Goal: Task Accomplishment & Management: Manage account settings

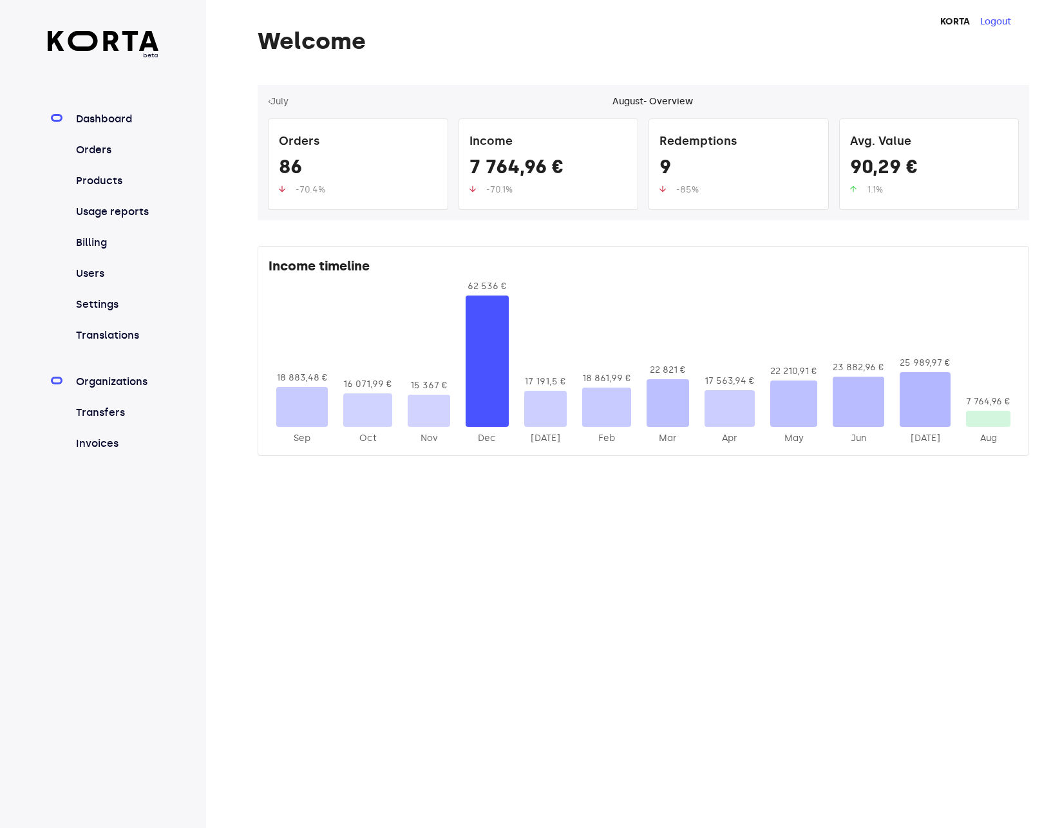
click at [108, 379] on link "Organizations" at bounding box center [116, 381] width 86 height 15
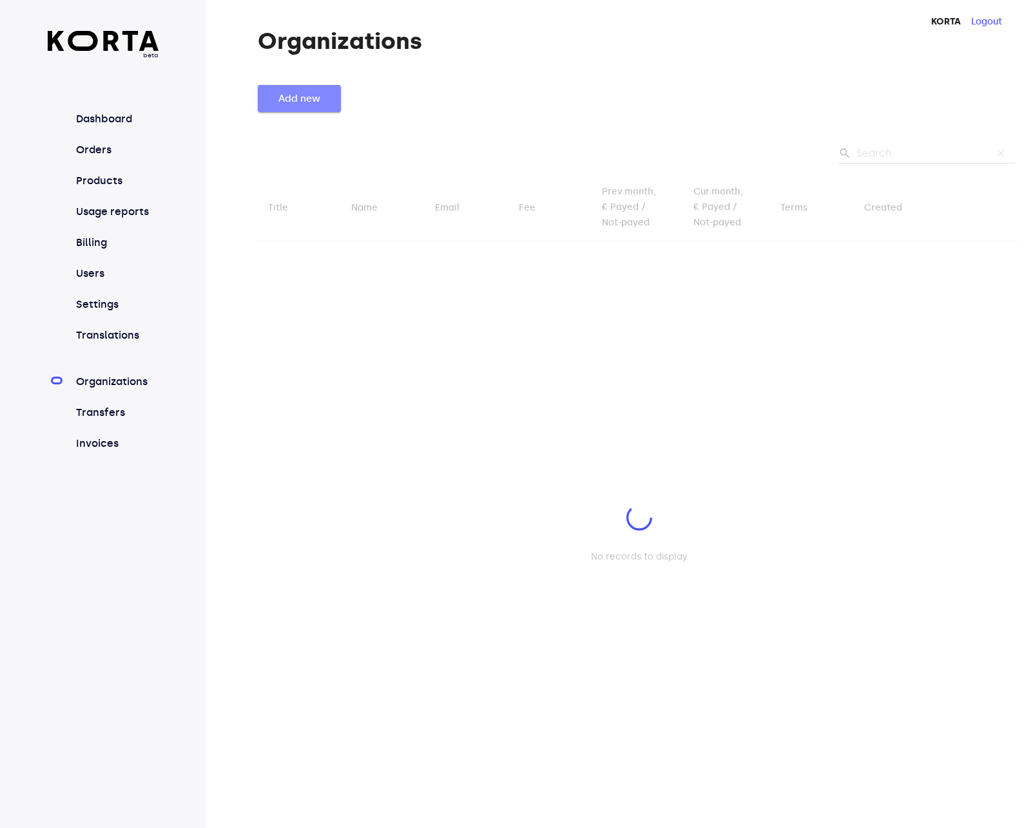
click at [289, 102] on span "Add new" at bounding box center [299, 98] width 42 height 17
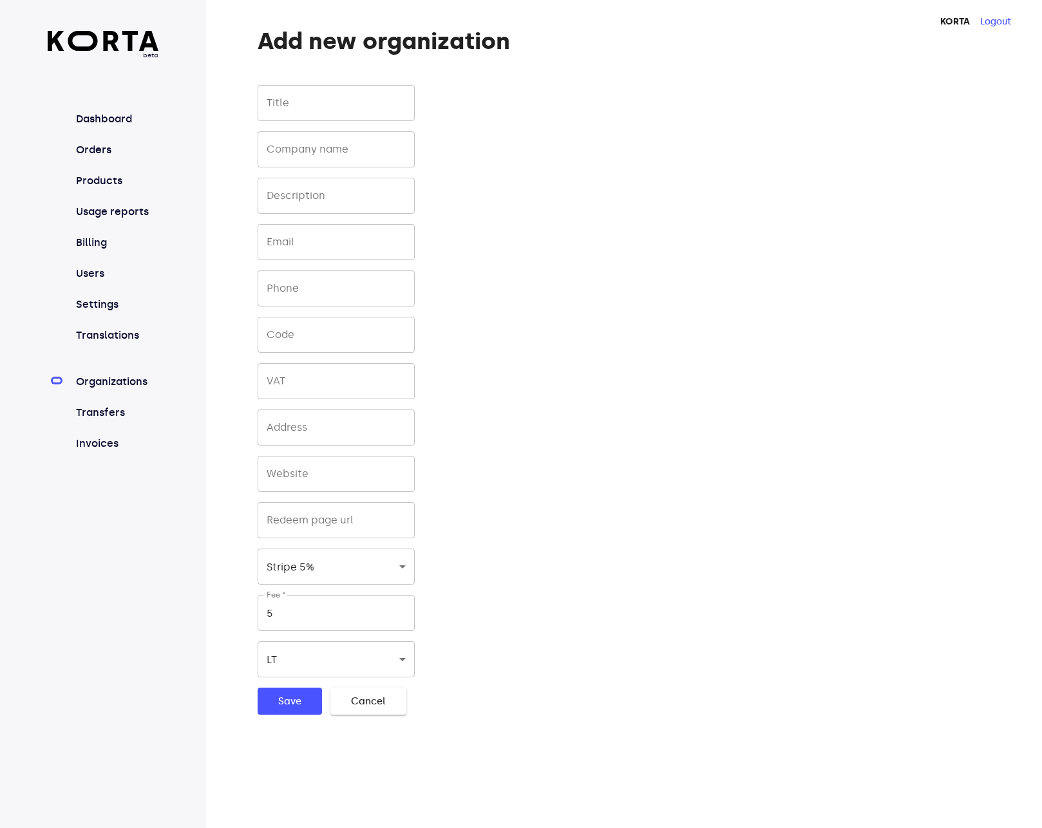
click at [314, 102] on input "text" at bounding box center [336, 103] width 157 height 36
click at [354, 145] on body "beta Dashboard Orders Products Usage reports Billing Users Settings Translation…" at bounding box center [521, 414] width 1042 height 828
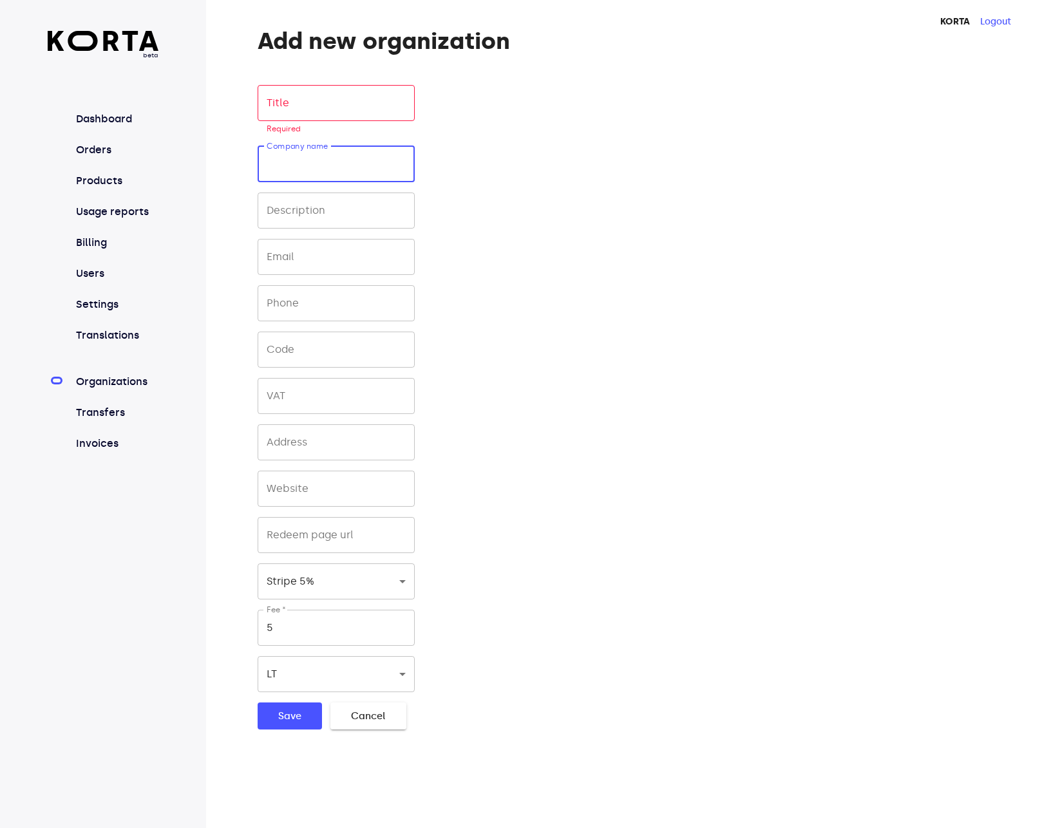
click at [323, 107] on input "text" at bounding box center [336, 103] width 157 height 36
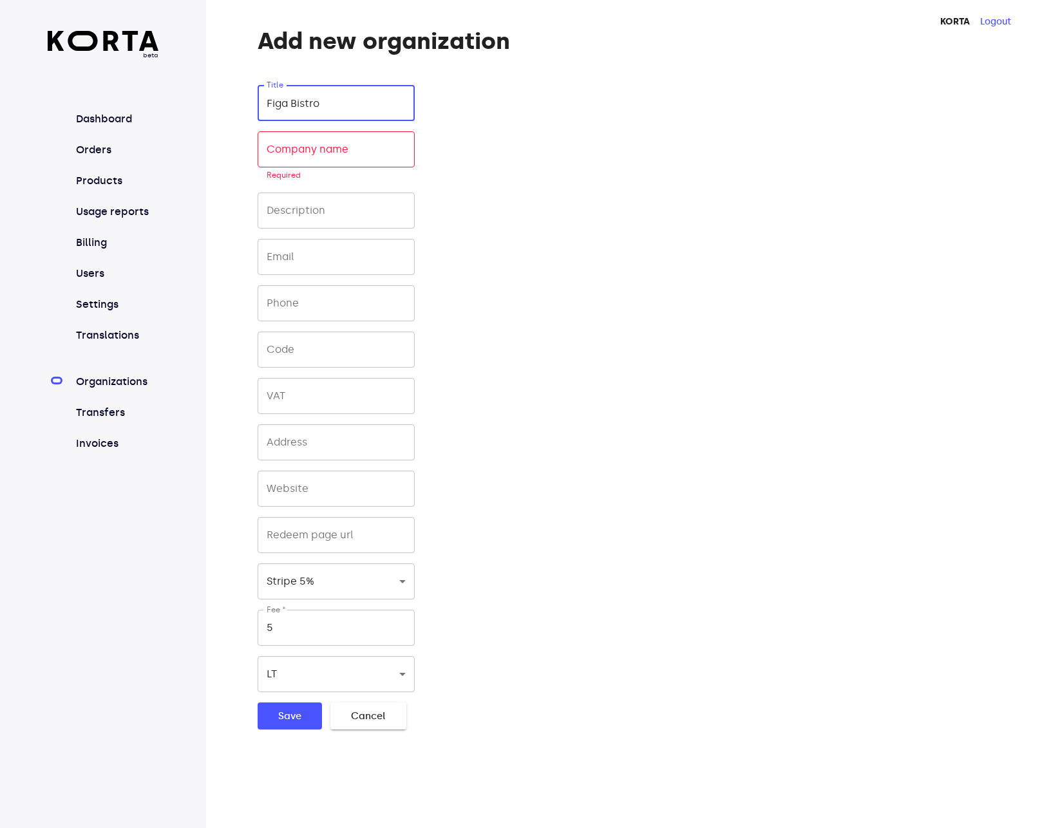
type input "Figa Bistro"
click at [327, 249] on input "text" at bounding box center [336, 257] width 157 height 36
paste input "[EMAIL_ADDRESS][DOMAIN_NAME]"
type input "[EMAIL_ADDRESS][DOMAIN_NAME]"
click at [548, 289] on div "Title Figa Bistro Title Company name Company name Required Description Descript…" at bounding box center [515, 407] width 515 height 645
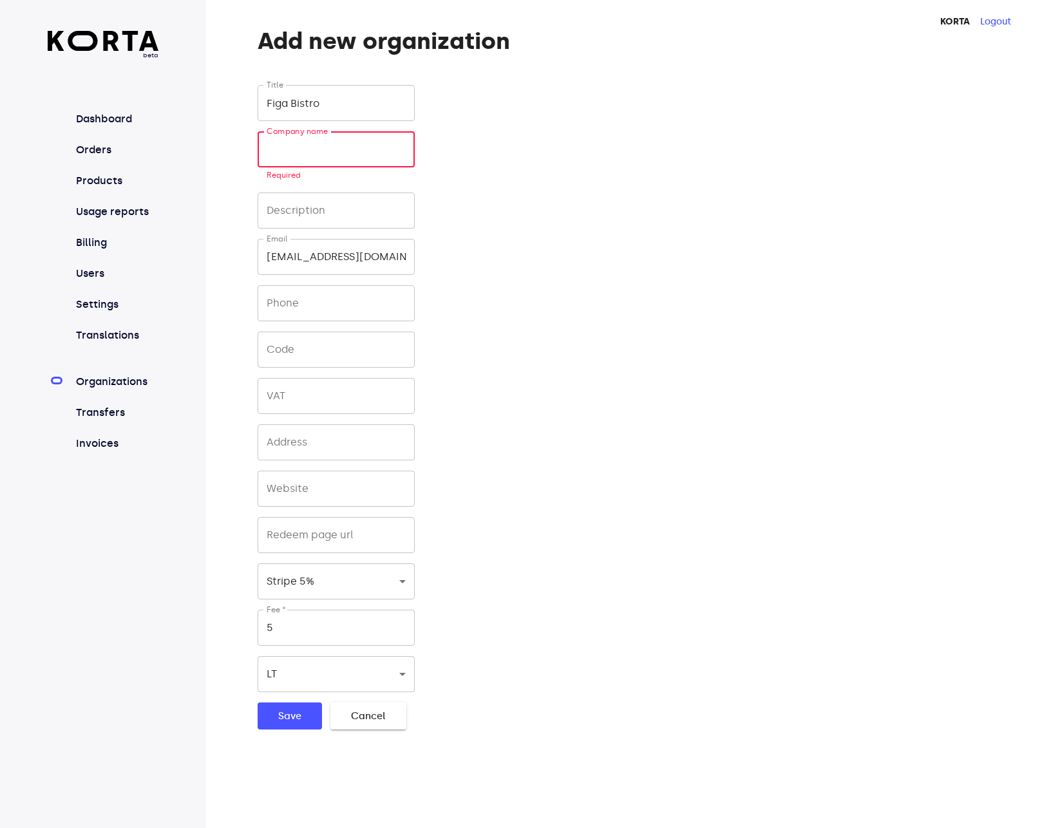
click at [320, 149] on input "text" at bounding box center [336, 149] width 157 height 36
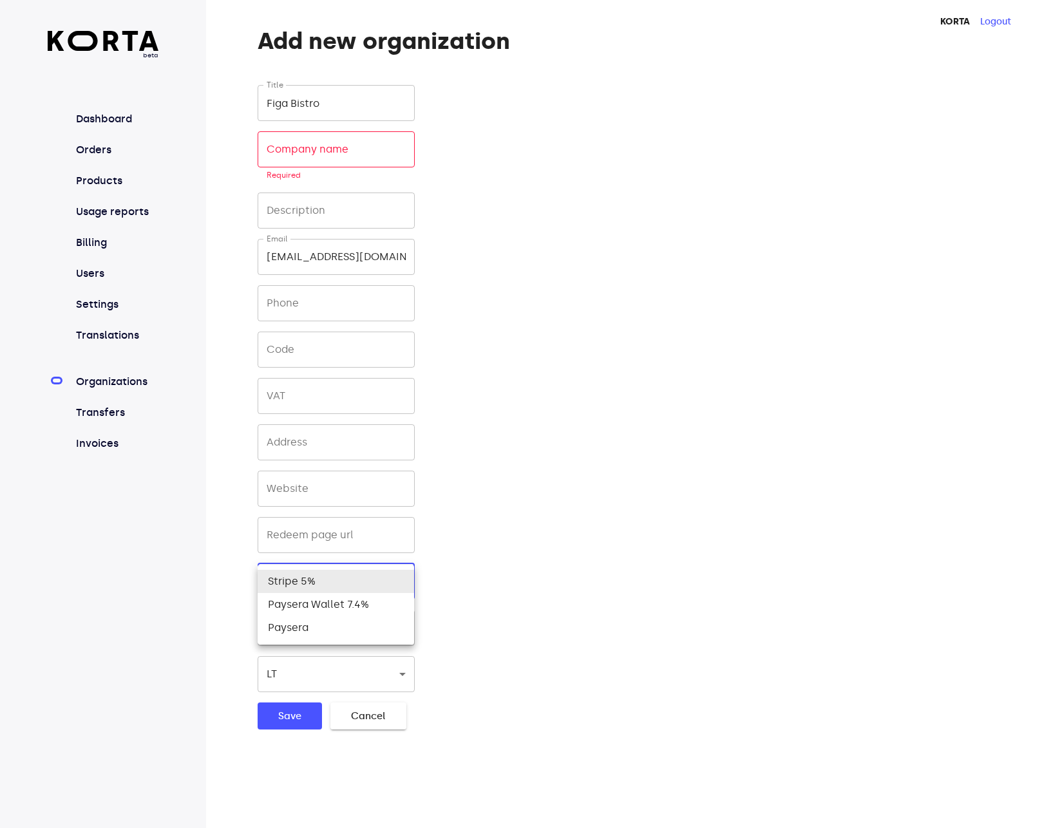
click at [325, 585] on body "beta Dashboard Orders Products Usage reports Billing Users Settings Translation…" at bounding box center [521, 414] width 1042 height 828
click at [325, 585] on li "Stripe 5%" at bounding box center [336, 581] width 157 height 23
click at [667, 584] on div "Title Figa Bistro Title Company name Company name Required Description Descript…" at bounding box center [515, 407] width 515 height 645
click at [390, 151] on body "beta Dashboard Orders Products Usage reports Billing Users Settings Translation…" at bounding box center [521, 414] width 1042 height 828
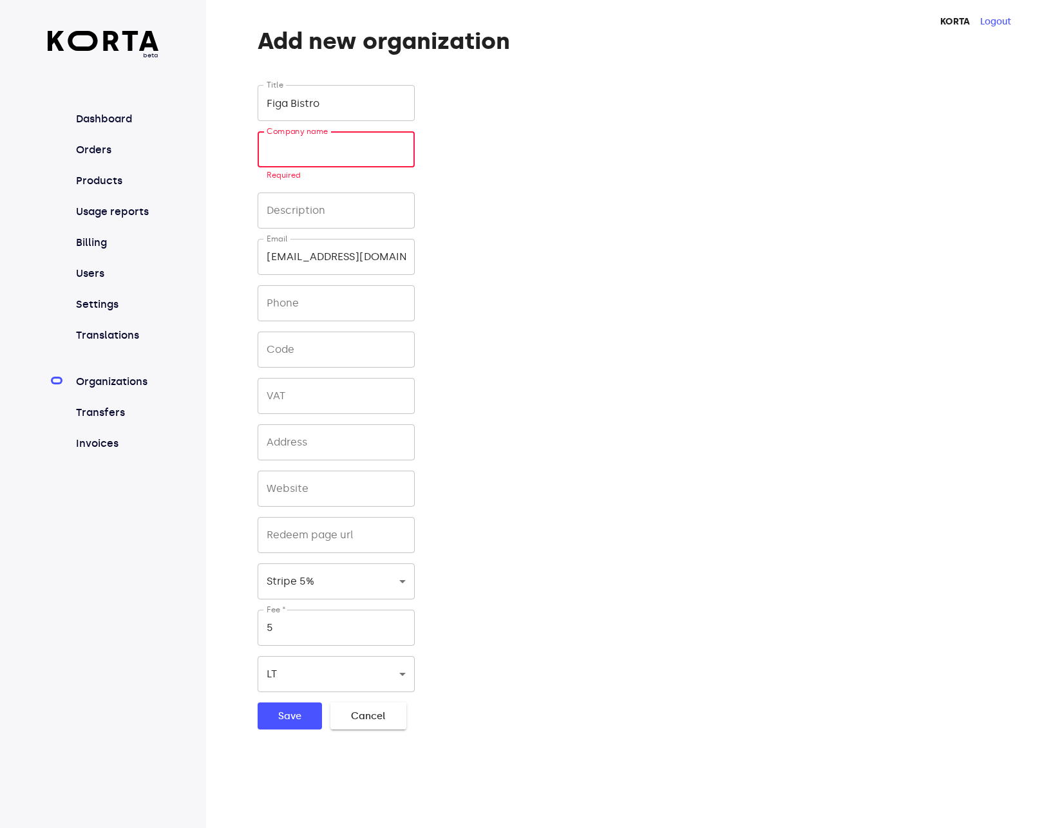
click at [317, 149] on input "text" at bounding box center [336, 149] width 157 height 36
type input "G"
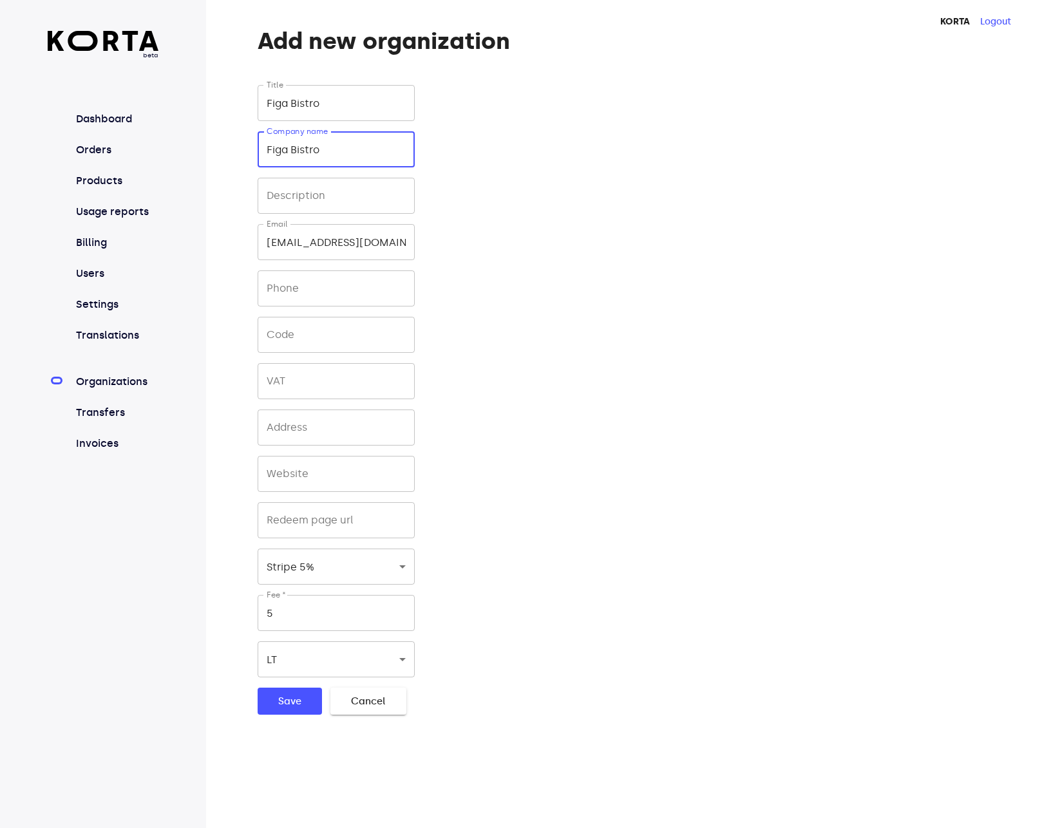
type input "Figa Bistro"
click at [600, 315] on div "Title Figa Bistro Title Company name Figa Bistro Company name Description Descr…" at bounding box center [515, 400] width 515 height 630
click at [294, 621] on input "5" at bounding box center [336, 613] width 157 height 36
type input "0"
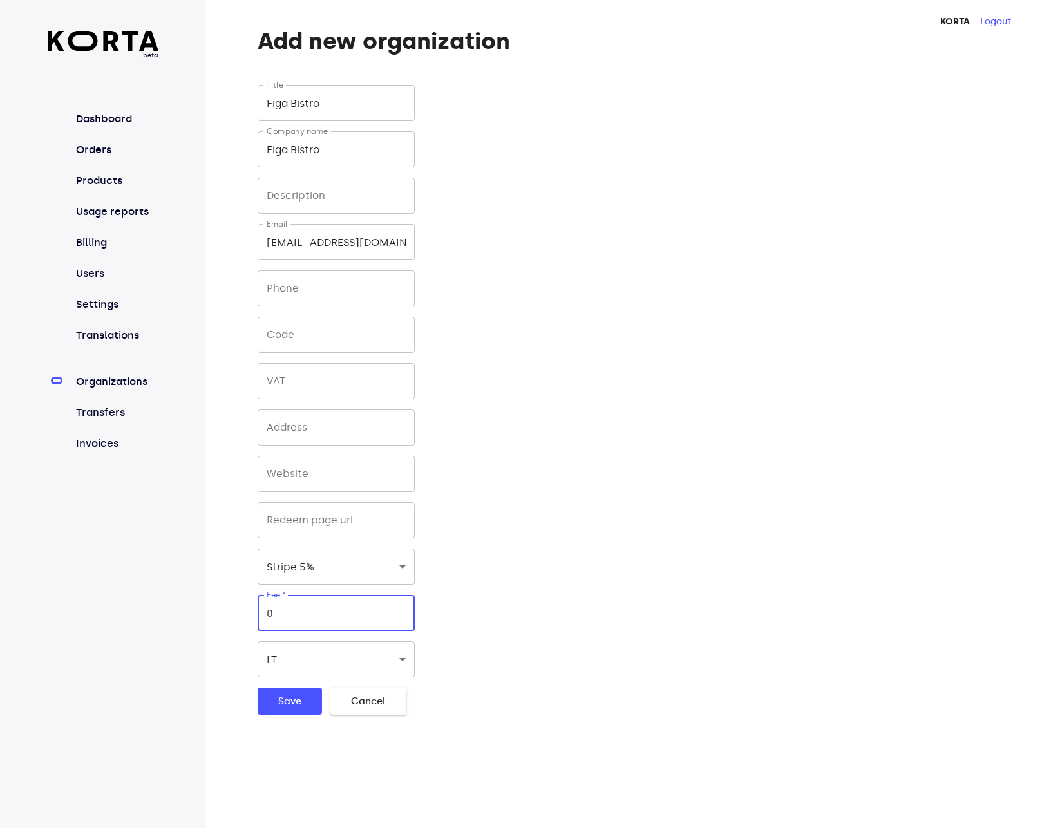
click at [577, 611] on div "Title Figa Bistro Title Company name Figa Bistro Company name Description Descr…" at bounding box center [515, 400] width 515 height 630
click at [307, 702] on button "Save" at bounding box center [290, 701] width 64 height 27
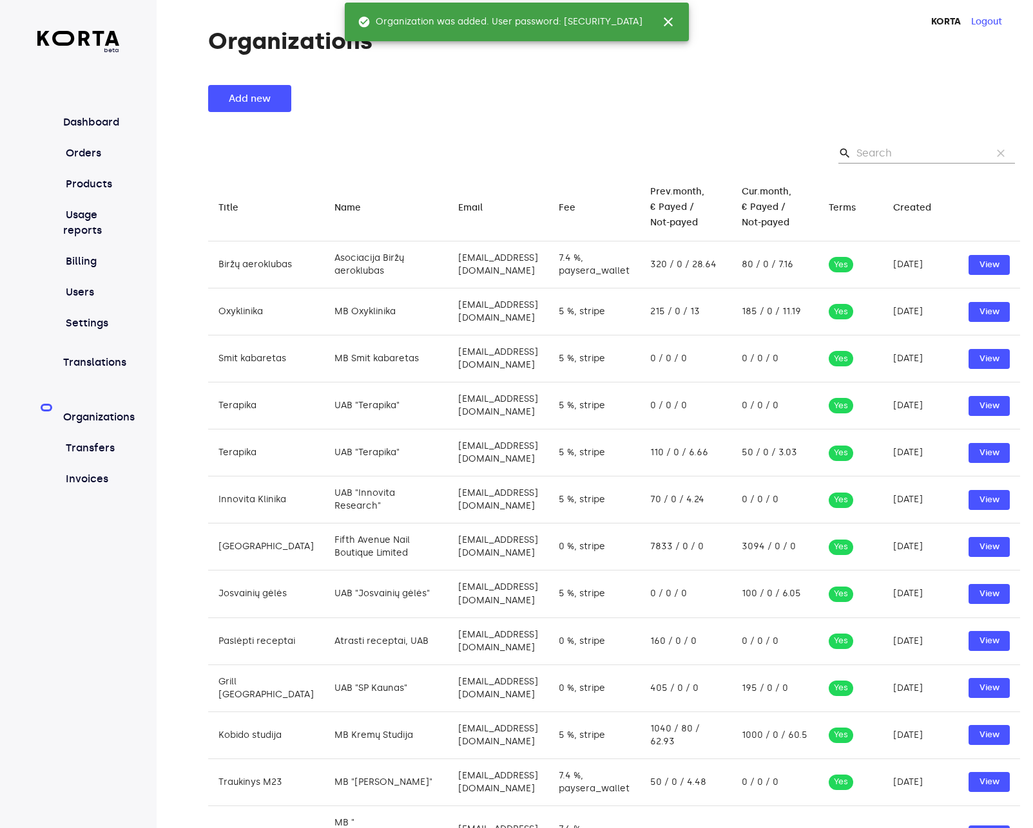
click at [600, 21] on span "Organization was added. User password: ho6NGnOEk9ls" at bounding box center [500, 21] width 285 height 13
copy span "ho6NGnOEk9ls"
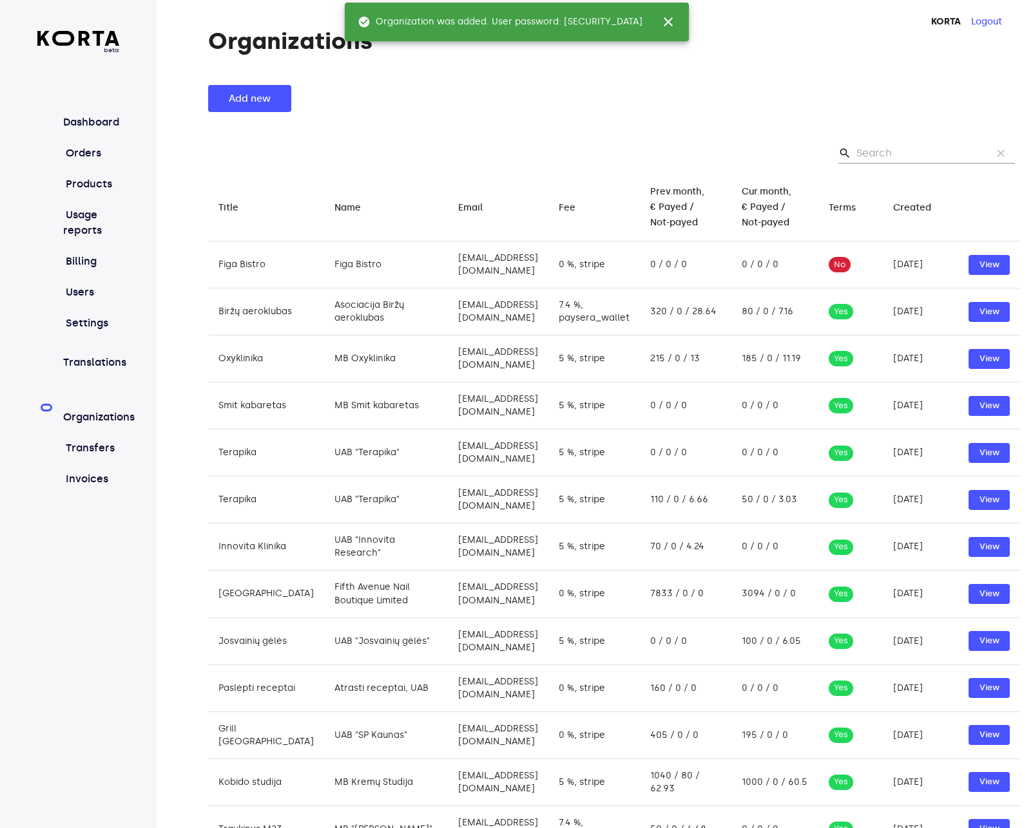
click at [542, 107] on div "Add new" at bounding box center [614, 98] width 812 height 27
click at [660, 19] on span "close" at bounding box center [667, 21] width 15 height 15
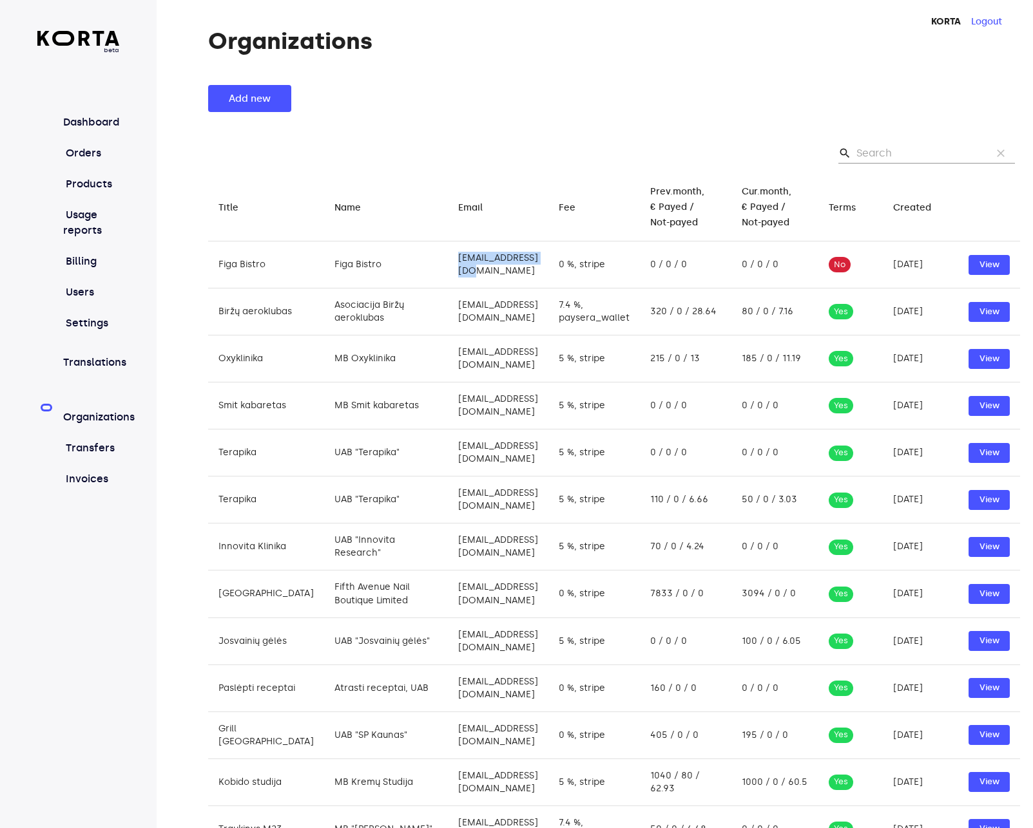
drag, startPoint x: 508, startPoint y: 259, endPoint x: 403, endPoint y: 261, distance: 105.7
click at [448, 261] on td "[EMAIL_ADDRESS][DOMAIN_NAME]" at bounding box center [498, 265] width 100 height 47
copy td "[EMAIL_ADDRESS][DOMAIN_NAME]"
click at [984, 21] on button "Logout" at bounding box center [986, 21] width 31 height 13
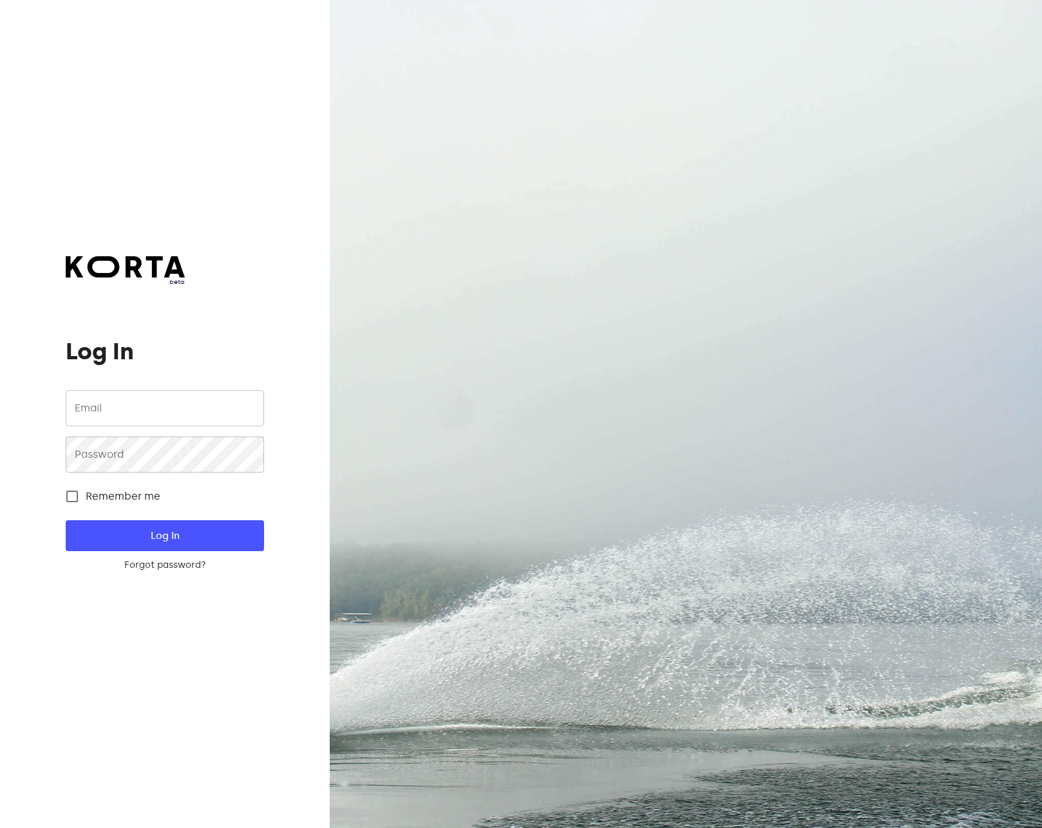
click at [194, 408] on input "email" at bounding box center [165, 408] width 198 height 36
paste input "[EMAIL_ADDRESS][DOMAIN_NAME]"
type input "[EMAIL_ADDRESS][DOMAIN_NAME]"
click at [240, 542] on span "Log In" at bounding box center [164, 536] width 157 height 17
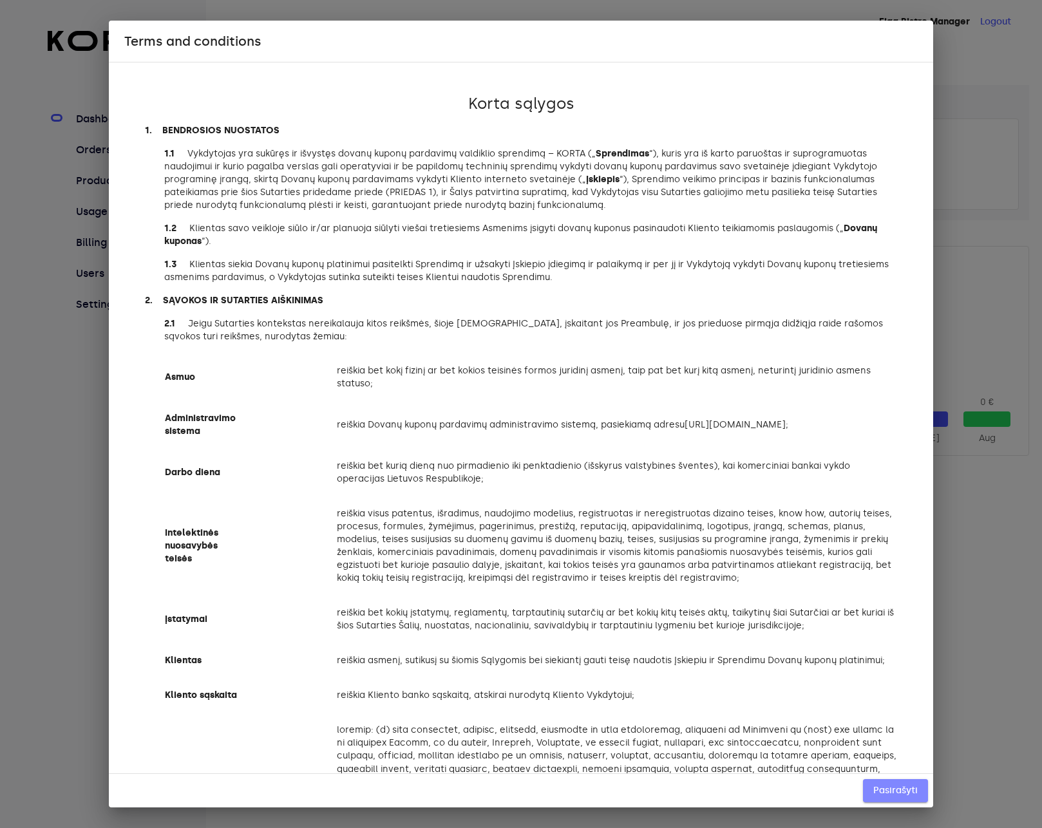
click at [907, 792] on span "Pasirašyti" at bounding box center [895, 791] width 44 height 16
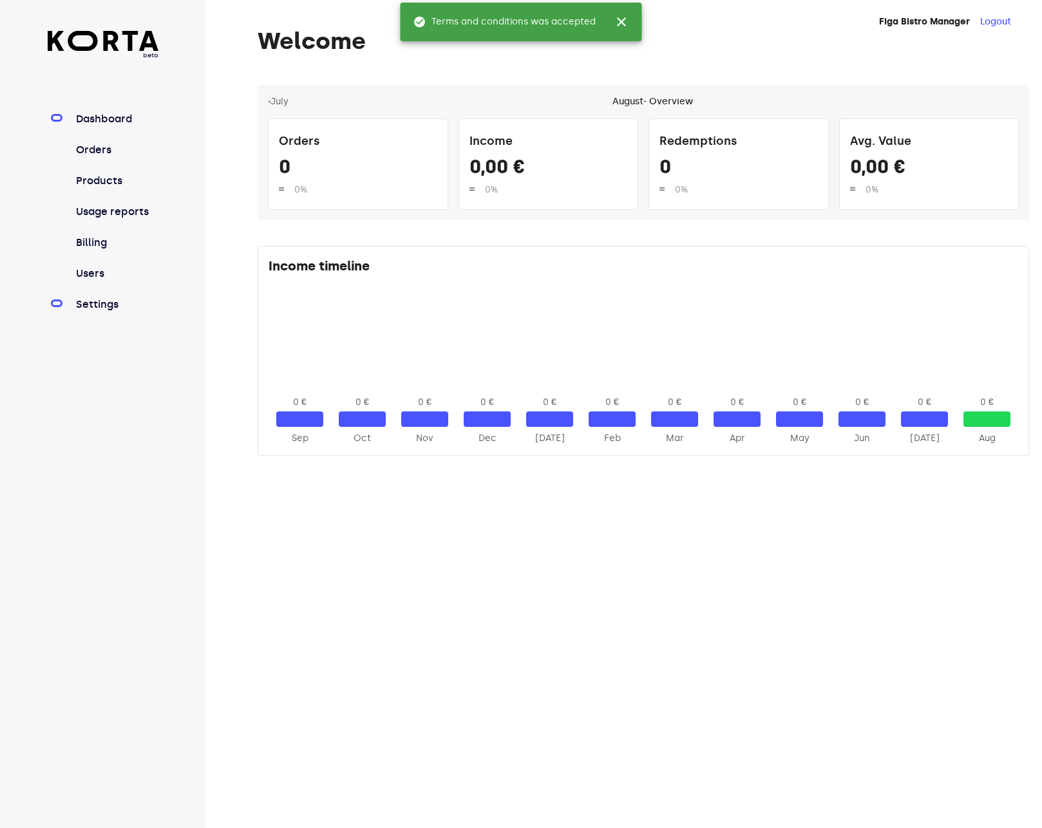
click at [104, 299] on link "Settings" at bounding box center [116, 304] width 86 height 15
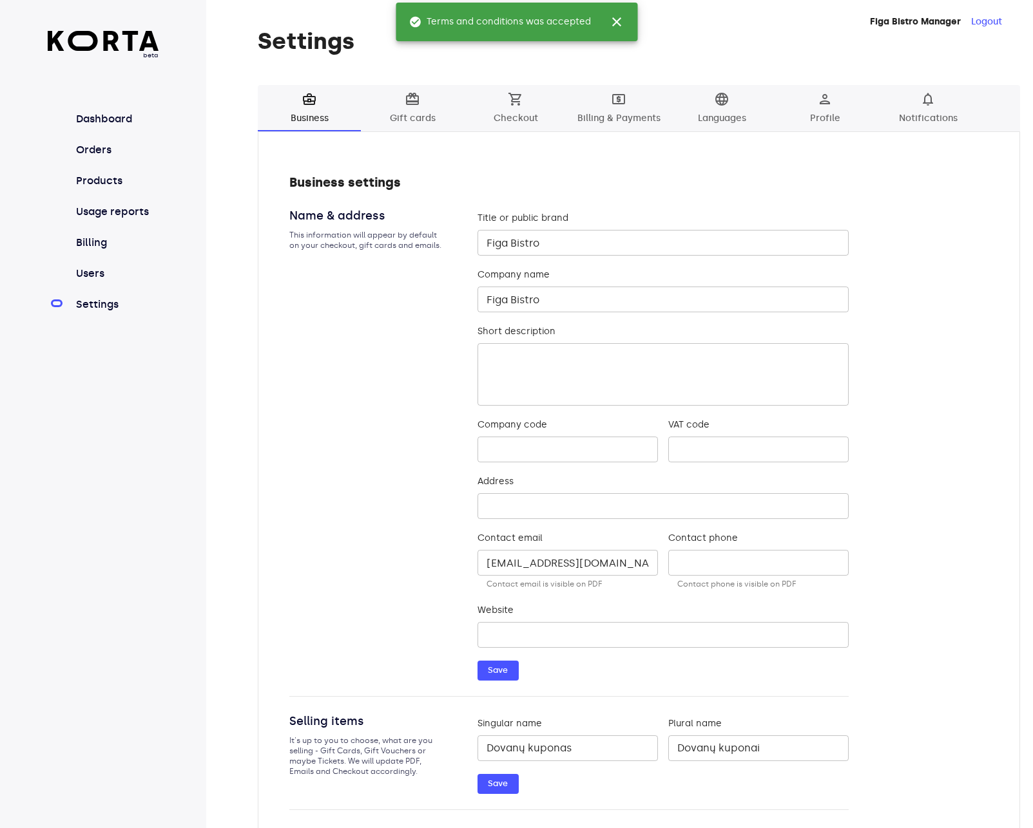
click at [356, 388] on div "Name & address This information will appear by default on your checkout, gift c…" at bounding box center [367, 440] width 157 height 466
click at [622, 100] on span "local_atm" at bounding box center [618, 98] width 15 height 15
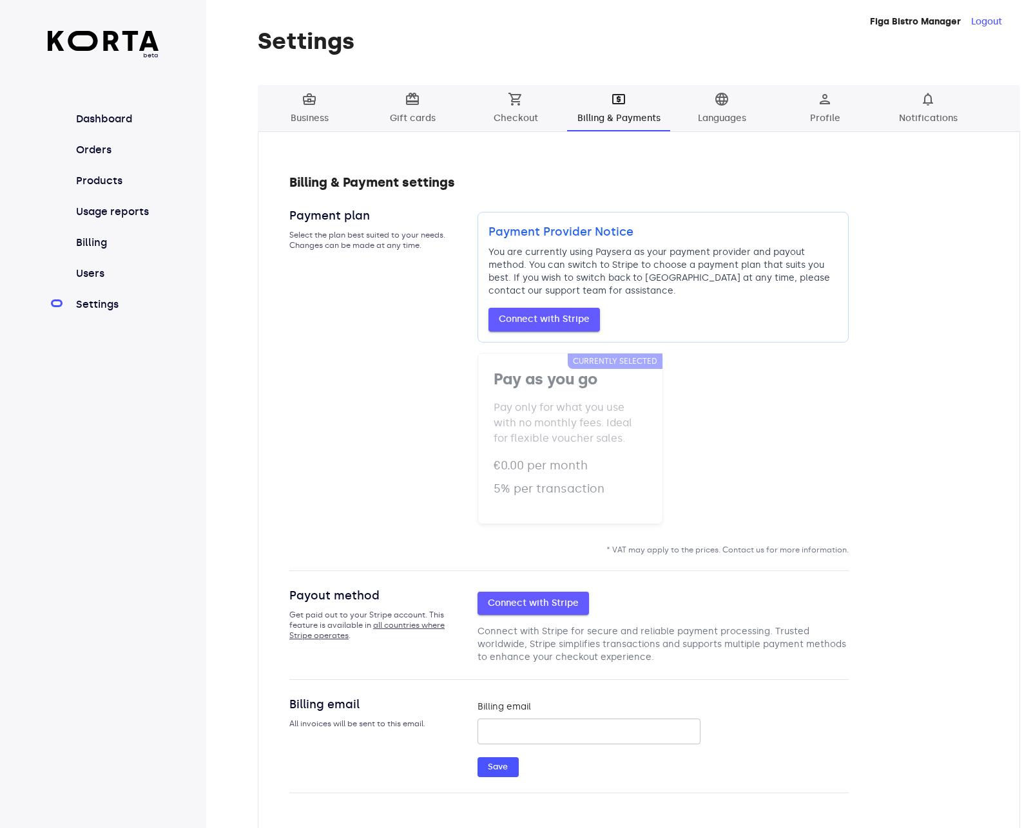
click at [942, 320] on div "Billing & Payment settings Payment plan Select the plan best suited to your nee…" at bounding box center [638, 483] width 699 height 620
click at [939, 398] on div "Billing & Payment settings Payment plan Select the plan best suited to your nee…" at bounding box center [638, 483] width 699 height 620
click at [893, 406] on div "Billing & Payment settings Payment plan Select the plan best suited to your nee…" at bounding box center [638, 483] width 699 height 620
click at [410, 100] on span "card_giftcard" at bounding box center [412, 98] width 15 height 15
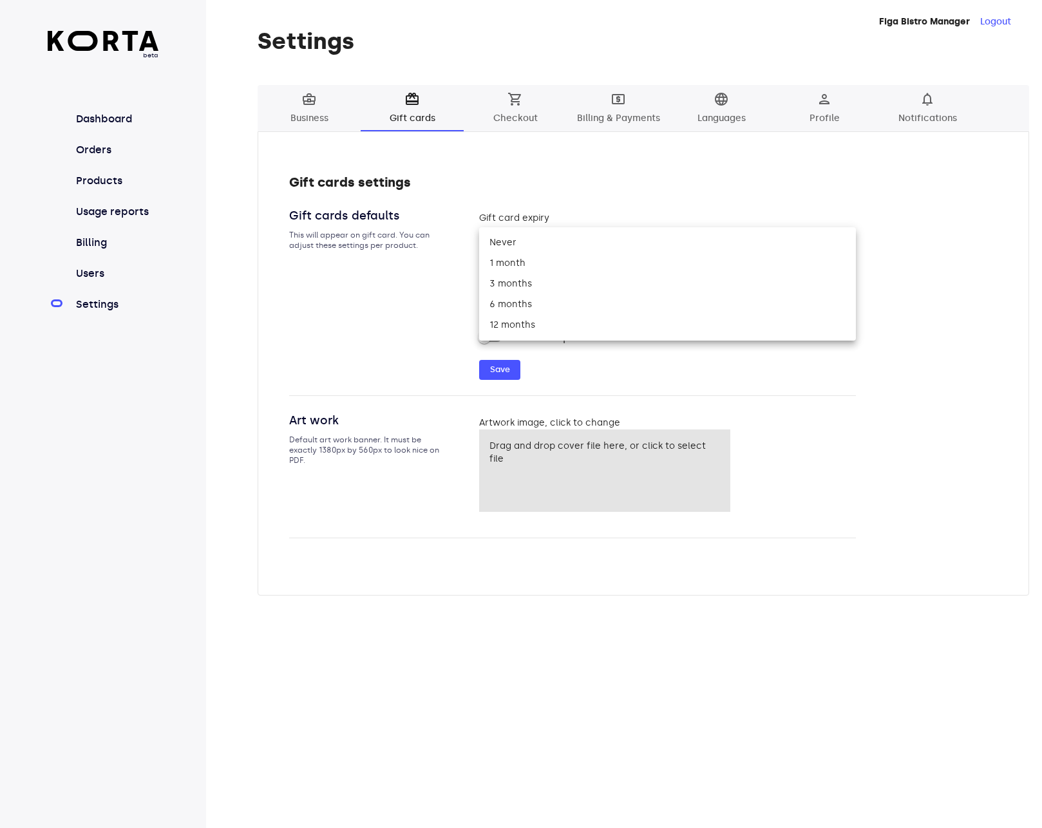
click at [553, 234] on body "beta Dashboard Orders Products Usage reports Billing Users Settings Figa Bistro…" at bounding box center [521, 414] width 1042 height 828
click at [528, 284] on li "3 months" at bounding box center [667, 284] width 377 height 21
type input "90"
click at [509, 371] on span "Save" at bounding box center [500, 370] width 28 height 15
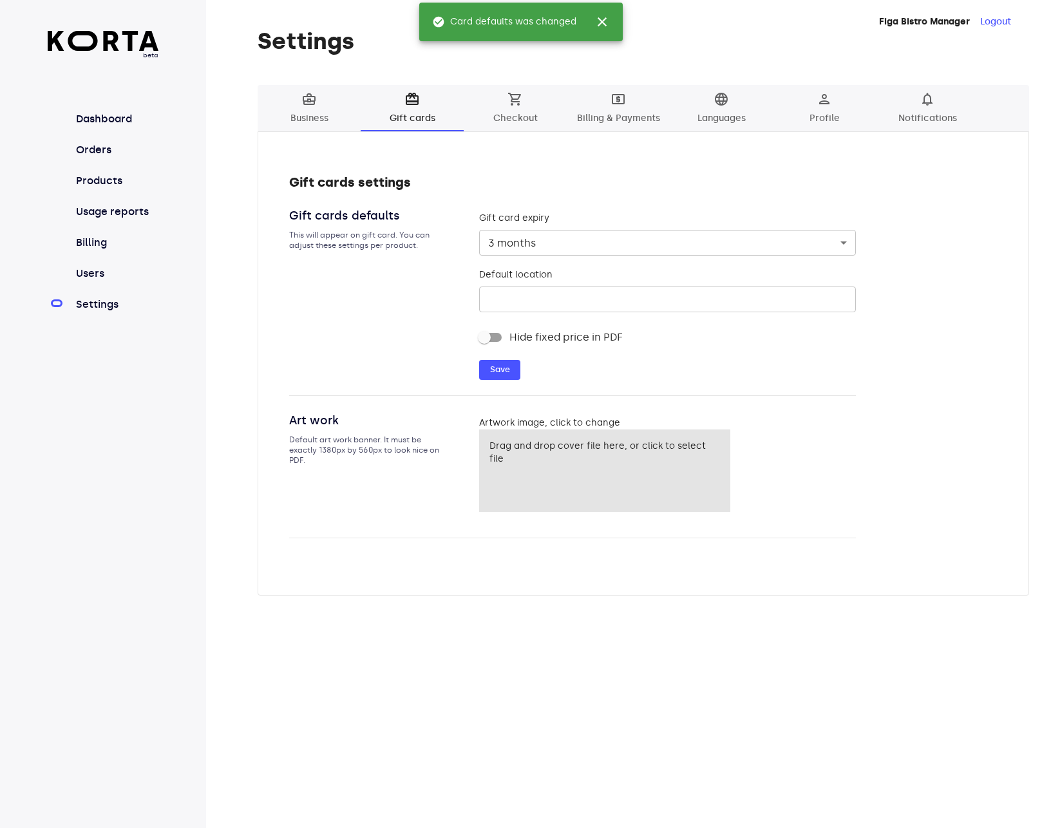
click at [310, 102] on span "business_center" at bounding box center [308, 98] width 15 height 15
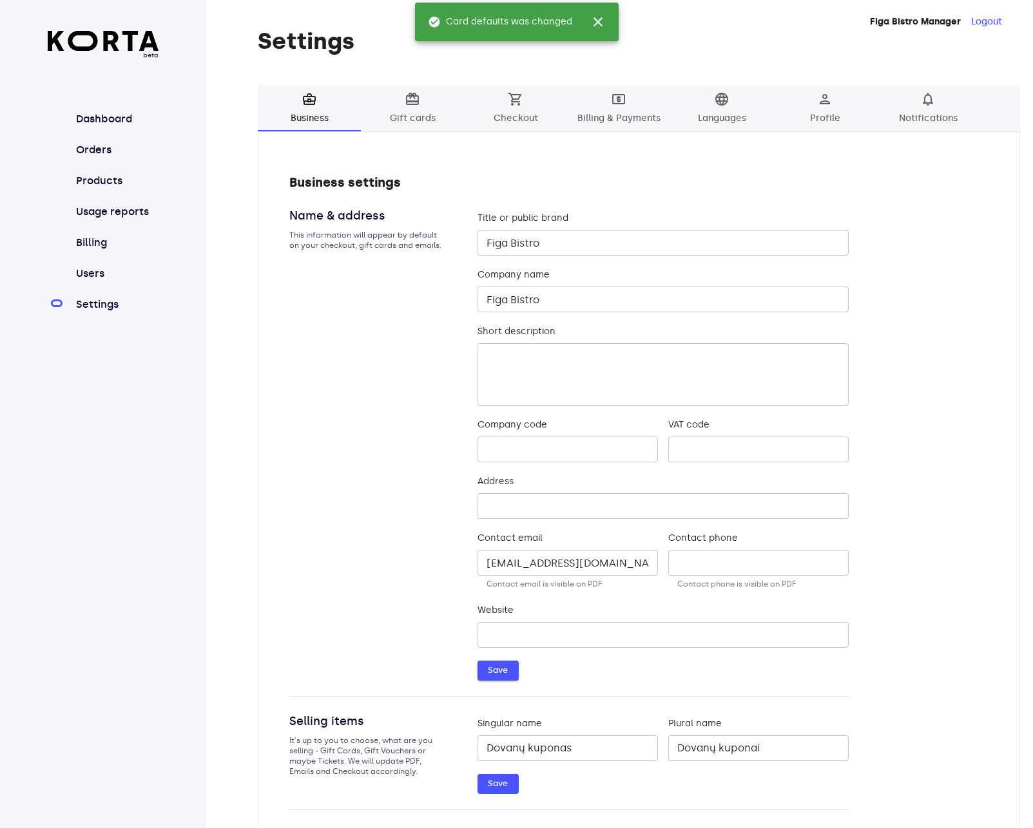
click at [492, 671] on span "Save" at bounding box center [498, 670] width 28 height 15
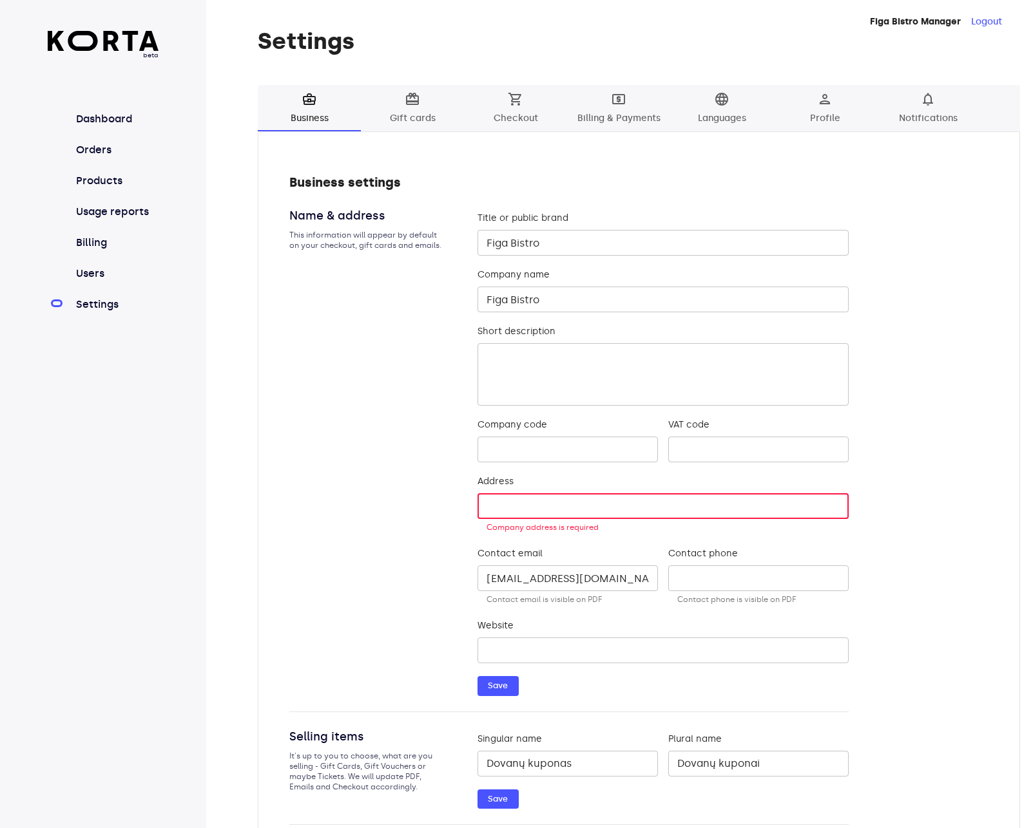
click at [534, 511] on input "text" at bounding box center [662, 506] width 371 height 26
click at [604, 656] on input "text" at bounding box center [662, 651] width 371 height 26
drag, startPoint x: 515, startPoint y: 578, endPoint x: 586, endPoint y: 580, distance: 70.9
click at [586, 580] on input "[EMAIL_ADDRESS][DOMAIN_NAME]" at bounding box center [567, 579] width 180 height 26
click at [557, 649] on input "text" at bounding box center [662, 651] width 371 height 26
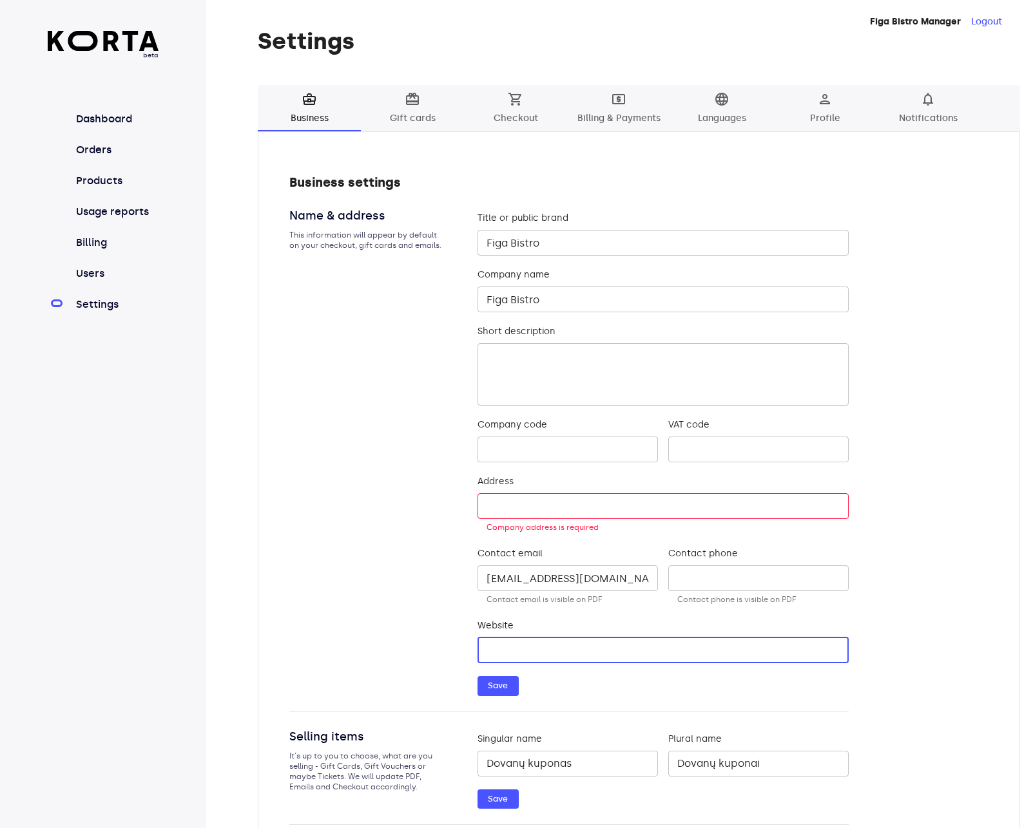
paste input "figabistro.lt"
type input "www.figabistro.lt"
click at [504, 688] on span "Save" at bounding box center [498, 686] width 28 height 15
click at [930, 326] on div "Business settings Name & address This information will appear by default on you…" at bounding box center [638, 499] width 699 height 652
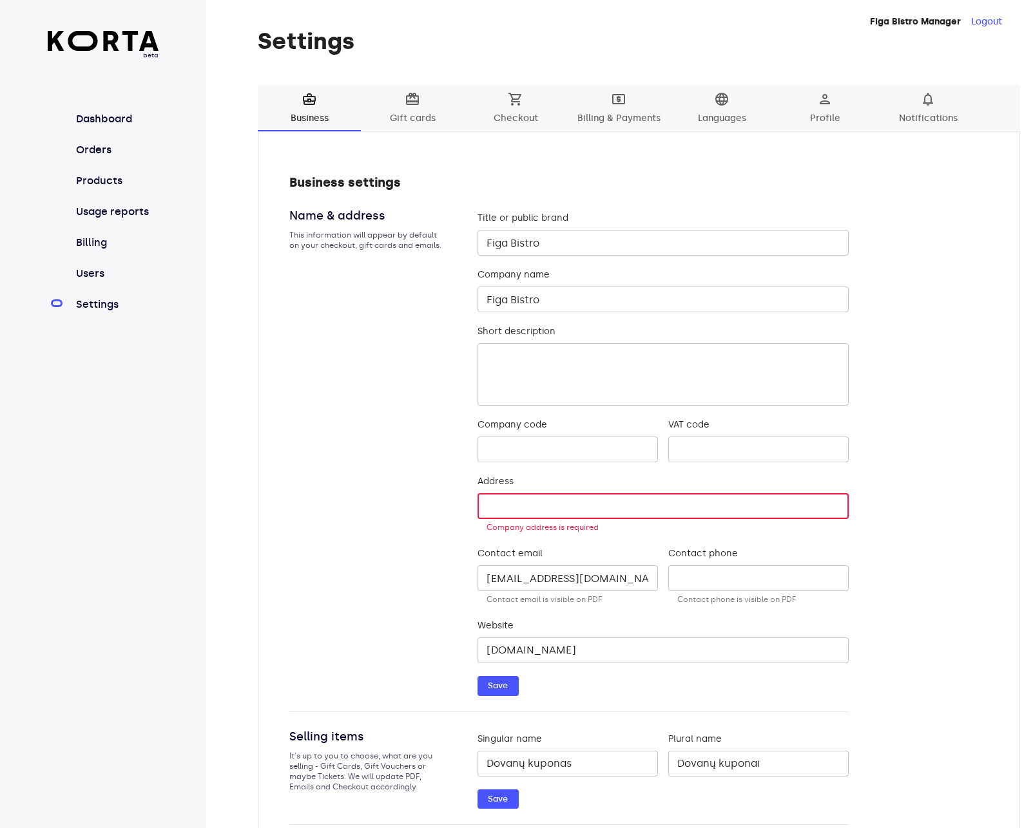
click at [559, 506] on input "text" at bounding box center [662, 506] width 371 height 26
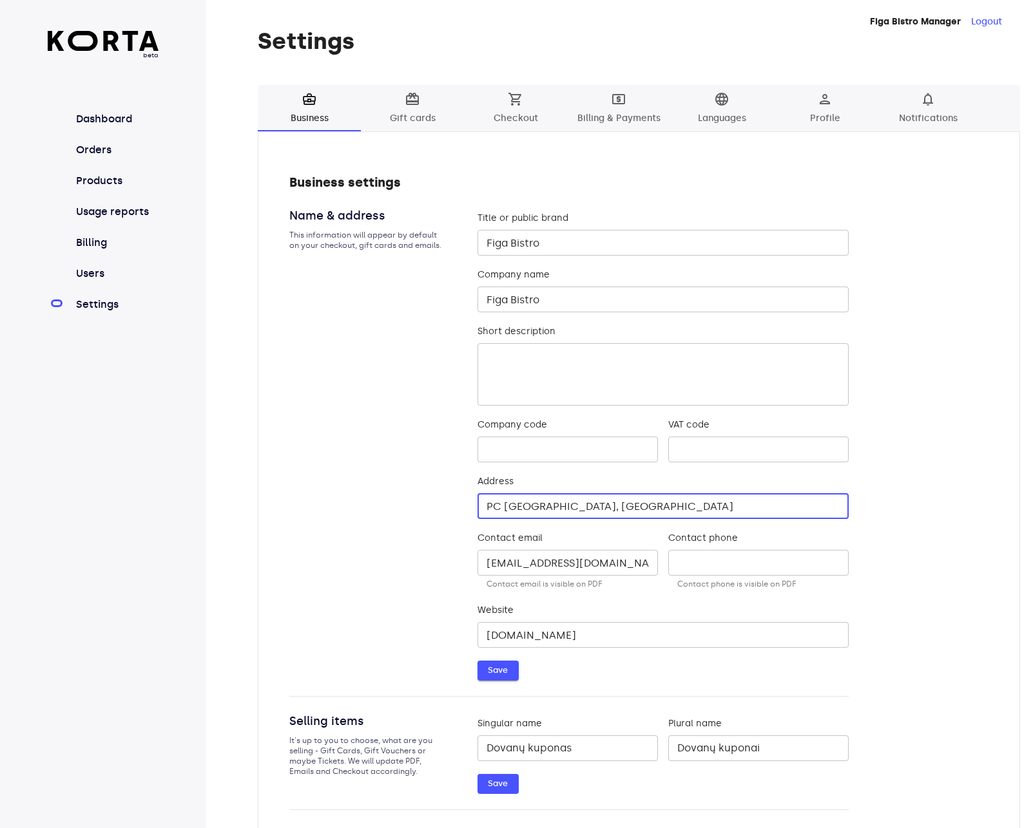
type input "PC Akropolis, Kaunas"
click at [501, 676] on span "Save" at bounding box center [498, 670] width 28 height 15
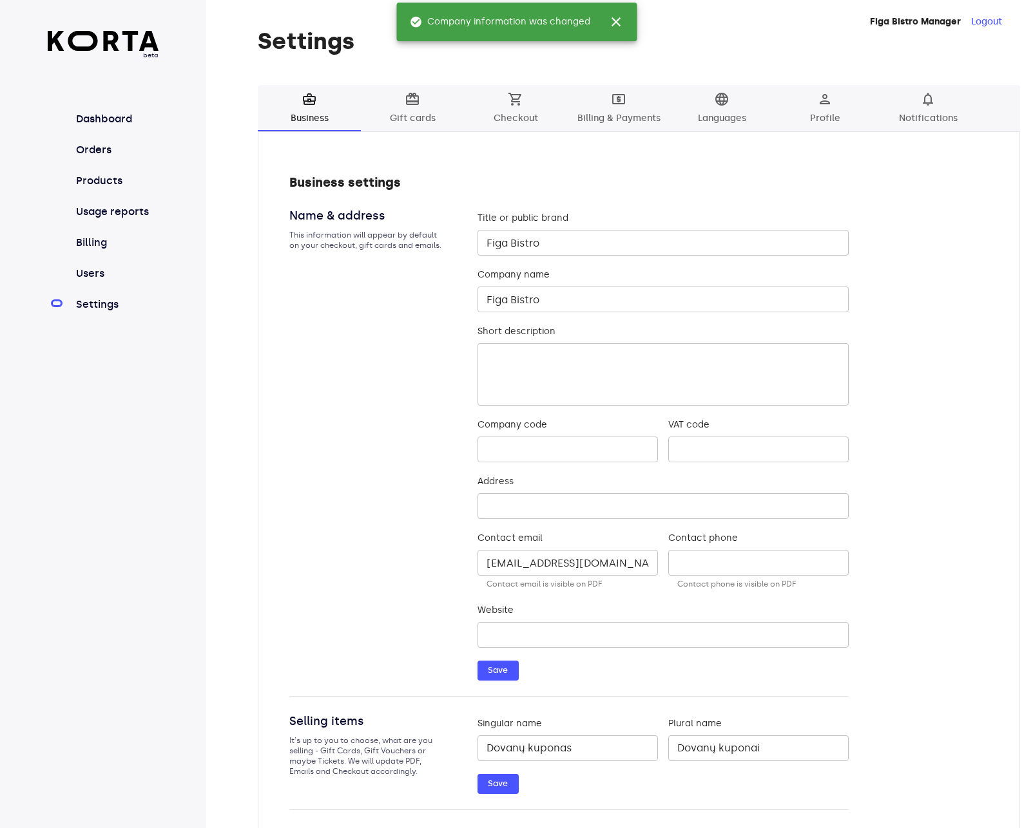
type input "PC Akropolis, Kaunas"
type input "www.figabistro.lt"
click at [621, 110] on span "local_atm Billing & Payments" at bounding box center [619, 108] width 88 height 35
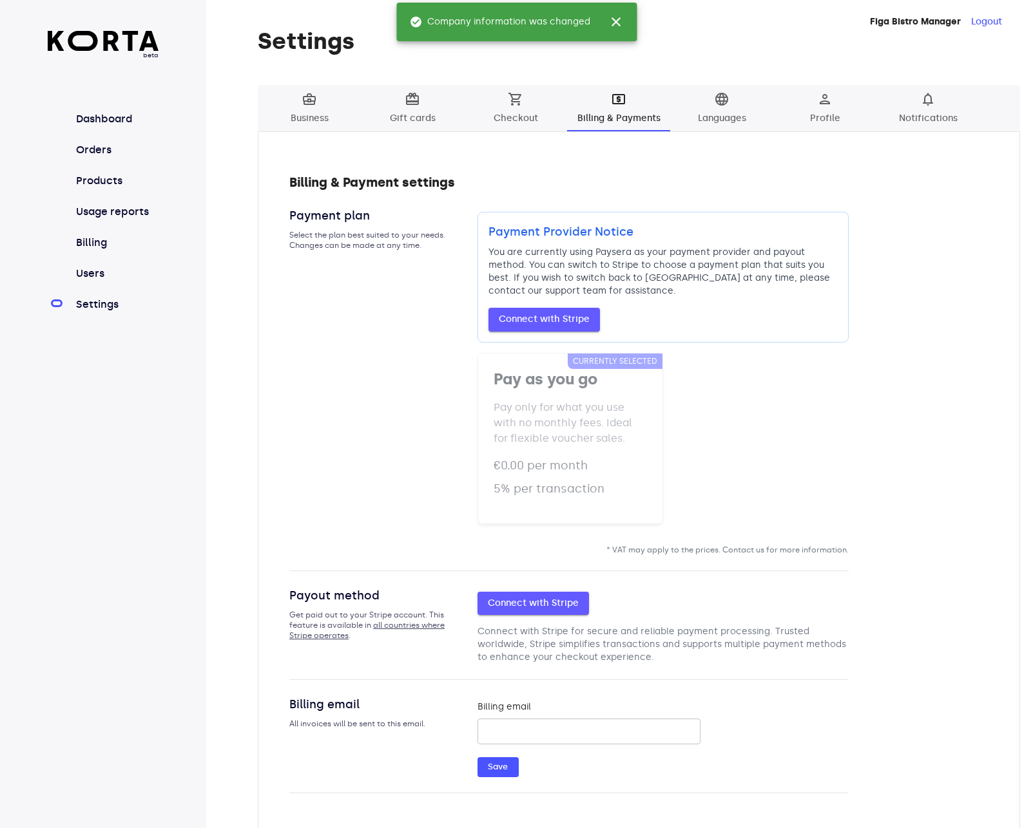
scroll to position [23, 0]
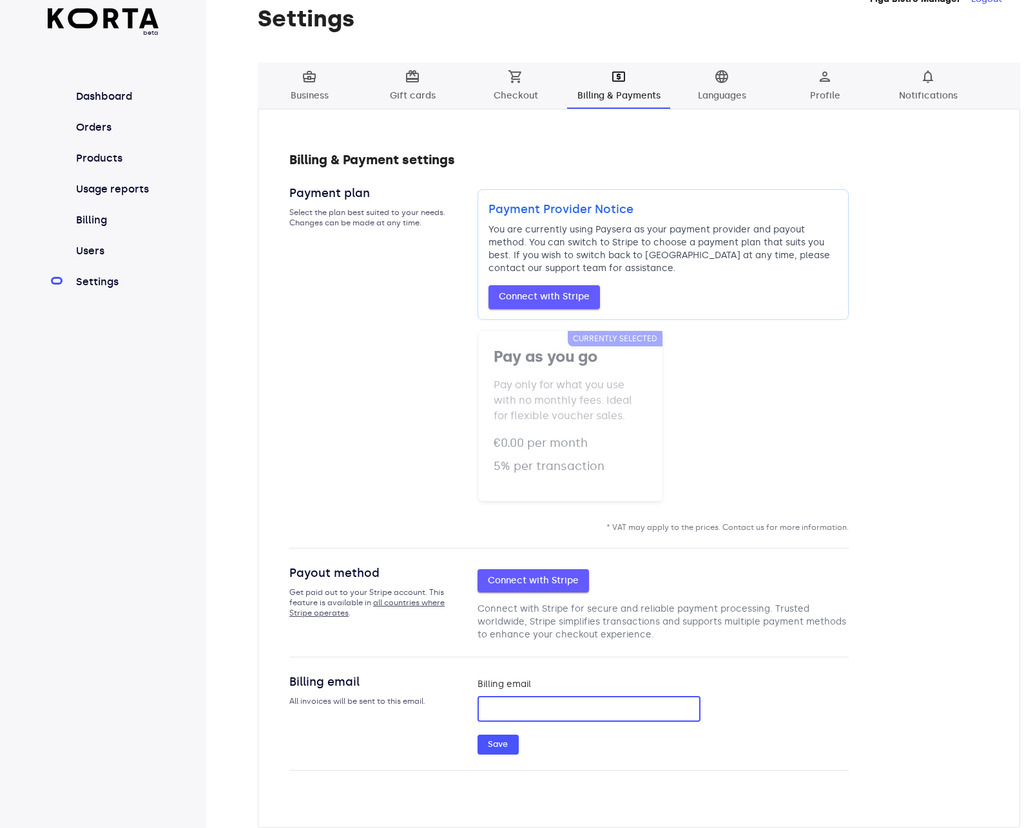
click at [517, 709] on input "email" at bounding box center [588, 709] width 223 height 26
click at [873, 377] on div "Billing & Payment settings Payment plan Select the plan best suited to your nee…" at bounding box center [638, 469] width 699 height 636
click at [725, 93] on span "language Languages" at bounding box center [722, 86] width 88 height 35
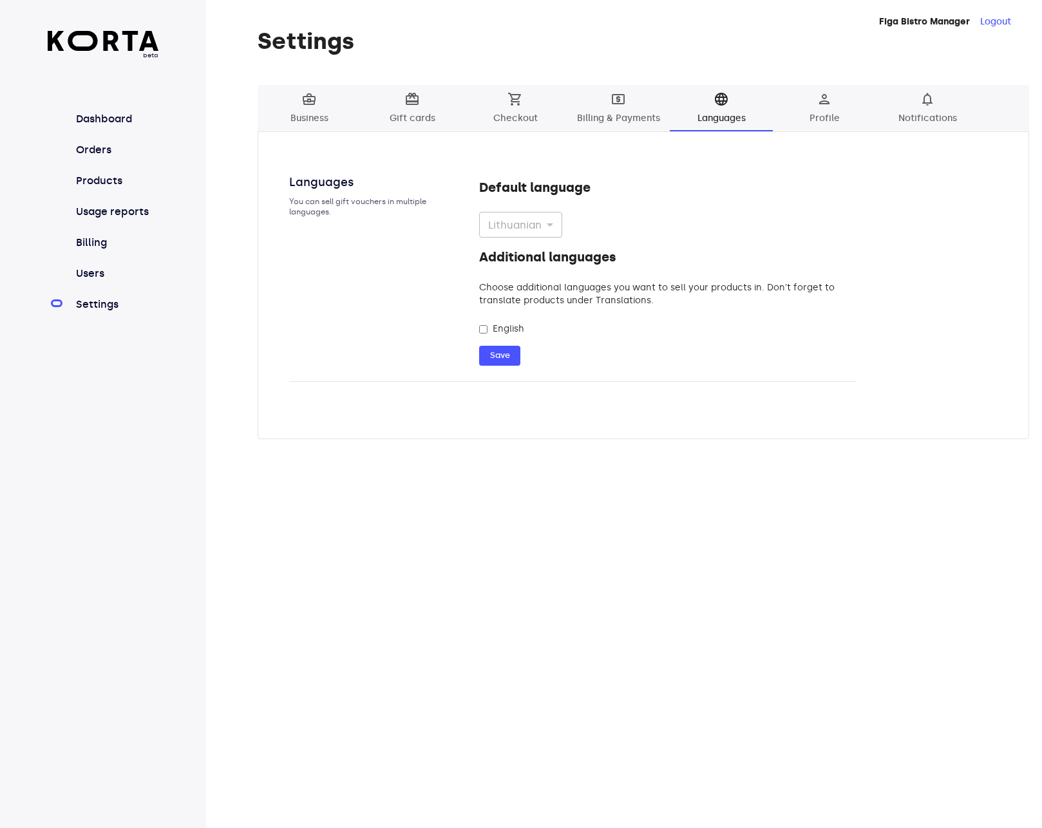
click at [504, 103] on span "shopping_cart Checkout" at bounding box center [516, 108] width 88 height 35
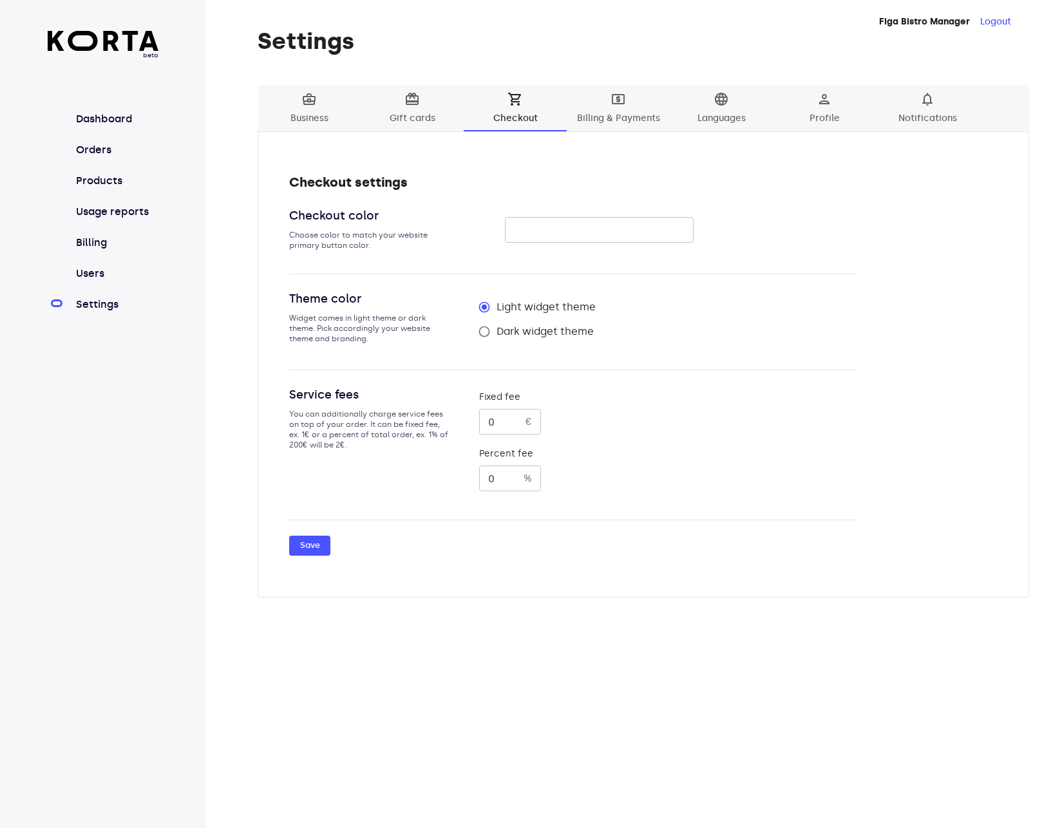
click at [558, 229] on input "text" at bounding box center [599, 230] width 188 height 26
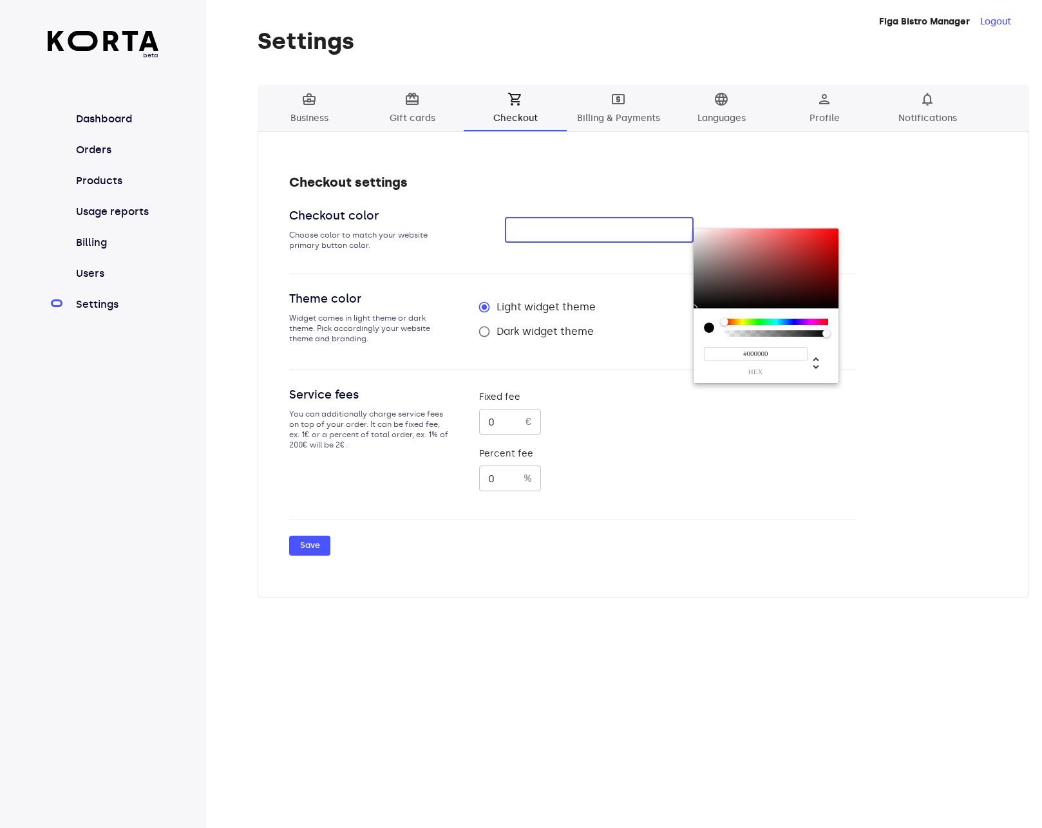
click at [878, 215] on div at bounding box center [521, 414] width 1042 height 828
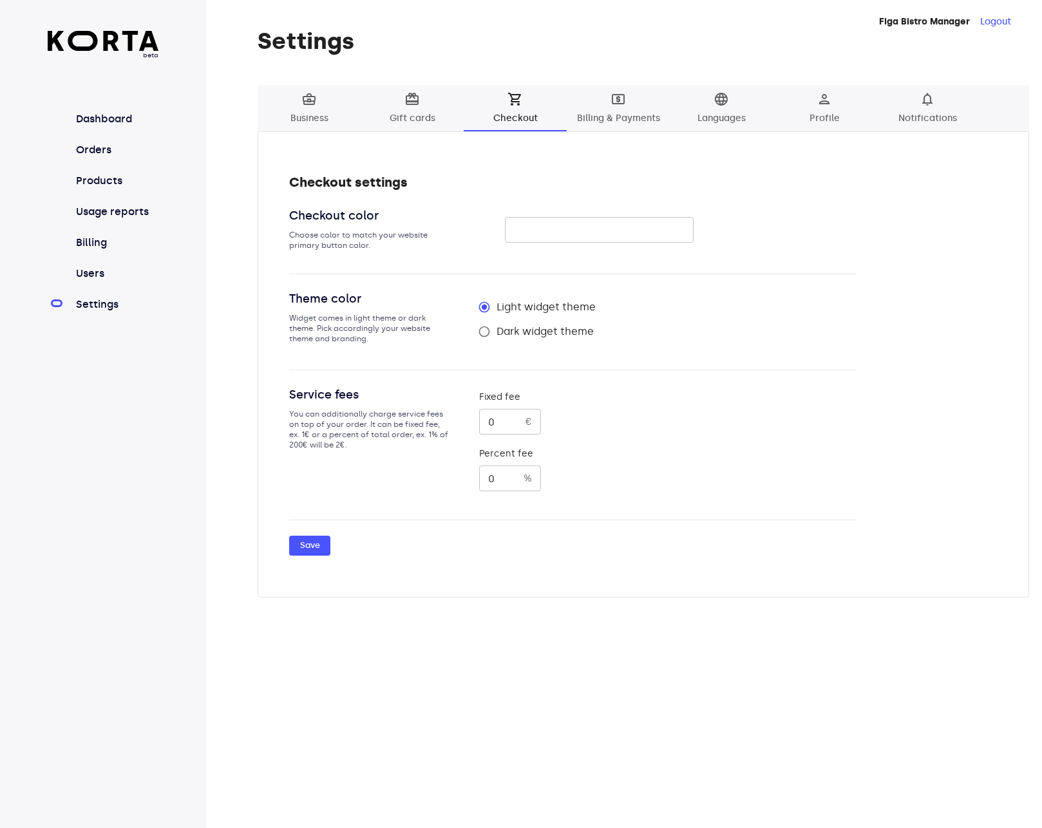
click at [548, 329] on span "Dark widget theme" at bounding box center [545, 331] width 97 height 15
click at [497, 329] on input "Dark widget theme" at bounding box center [484, 332] width 24 height 24
radio input "true"
click at [553, 234] on input "text" at bounding box center [599, 230] width 188 height 26
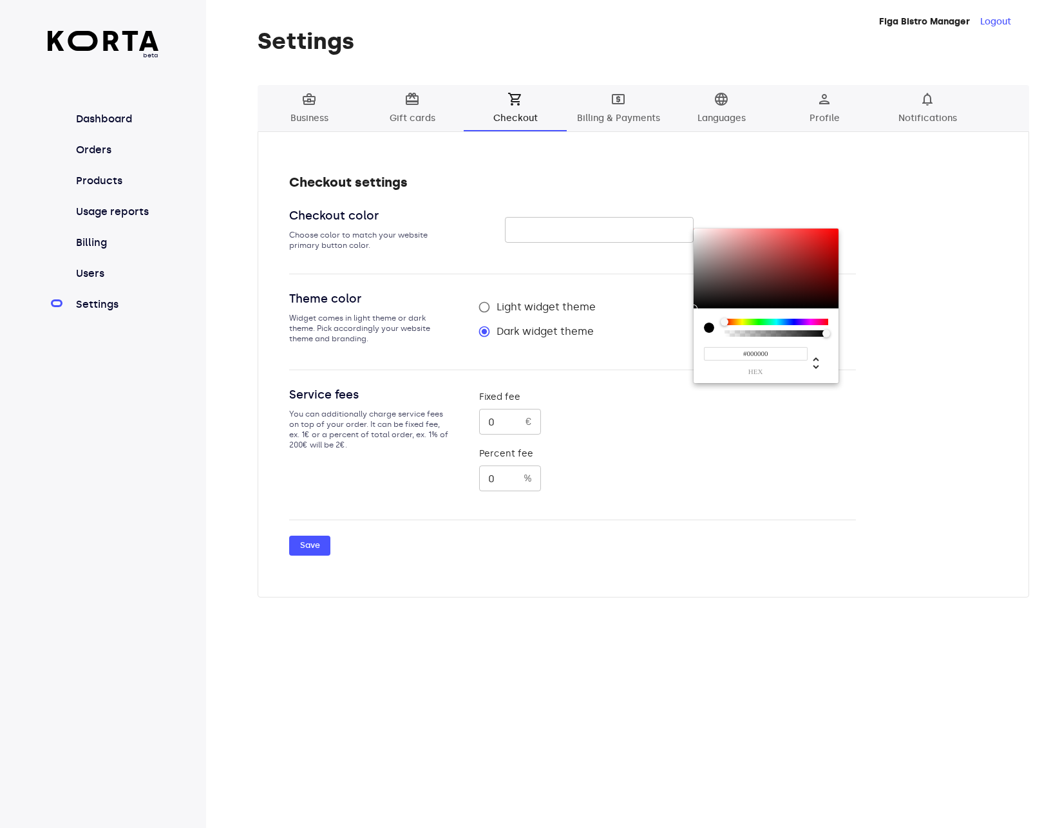
click at [920, 207] on div at bounding box center [521, 414] width 1042 height 828
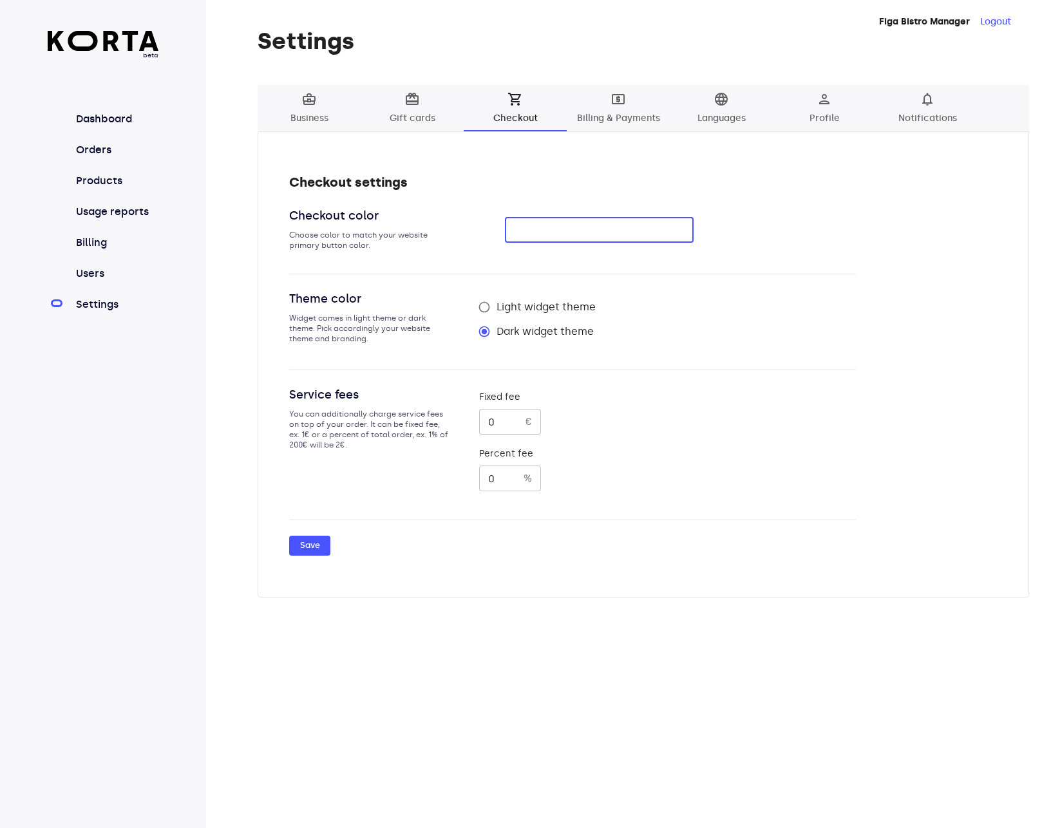
click at [569, 224] on input "text" at bounding box center [599, 230] width 188 height 26
paste input "#111"
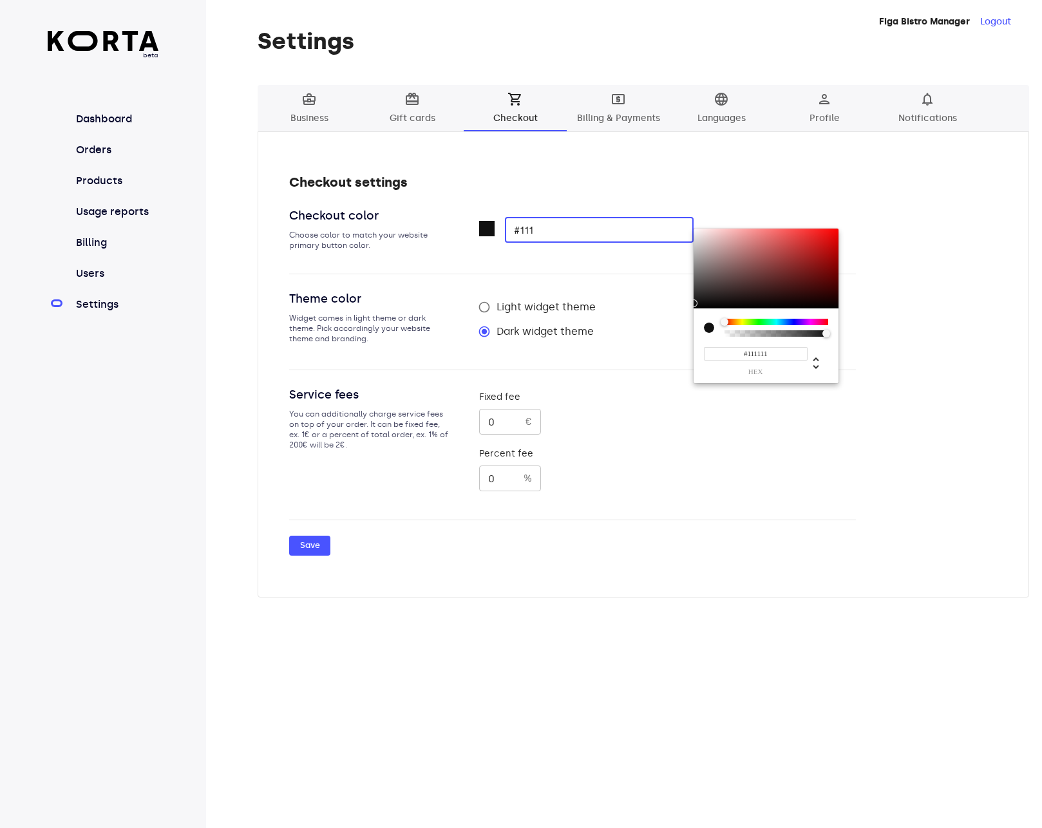
type input "#111"
click at [418, 515] on div at bounding box center [521, 414] width 1042 height 828
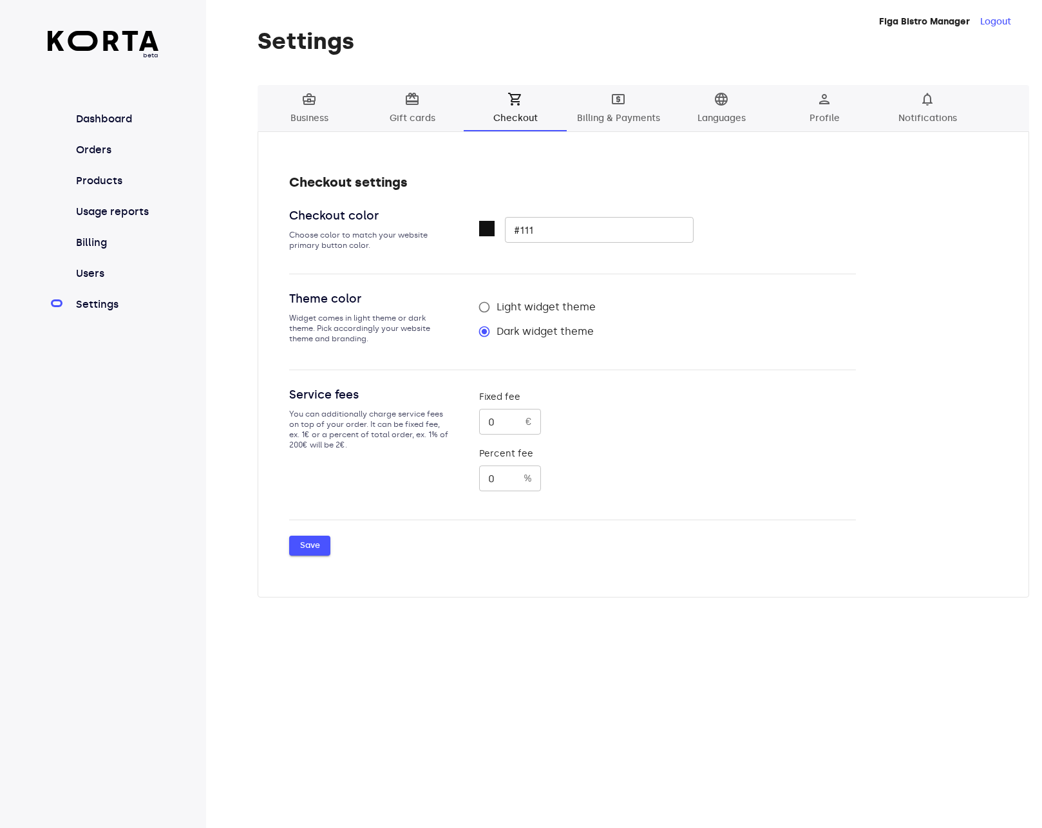
click at [312, 552] on span "Save" at bounding box center [310, 546] width 28 height 15
radio input "true"
type input "#111"
radio input "false"
radio input "true"
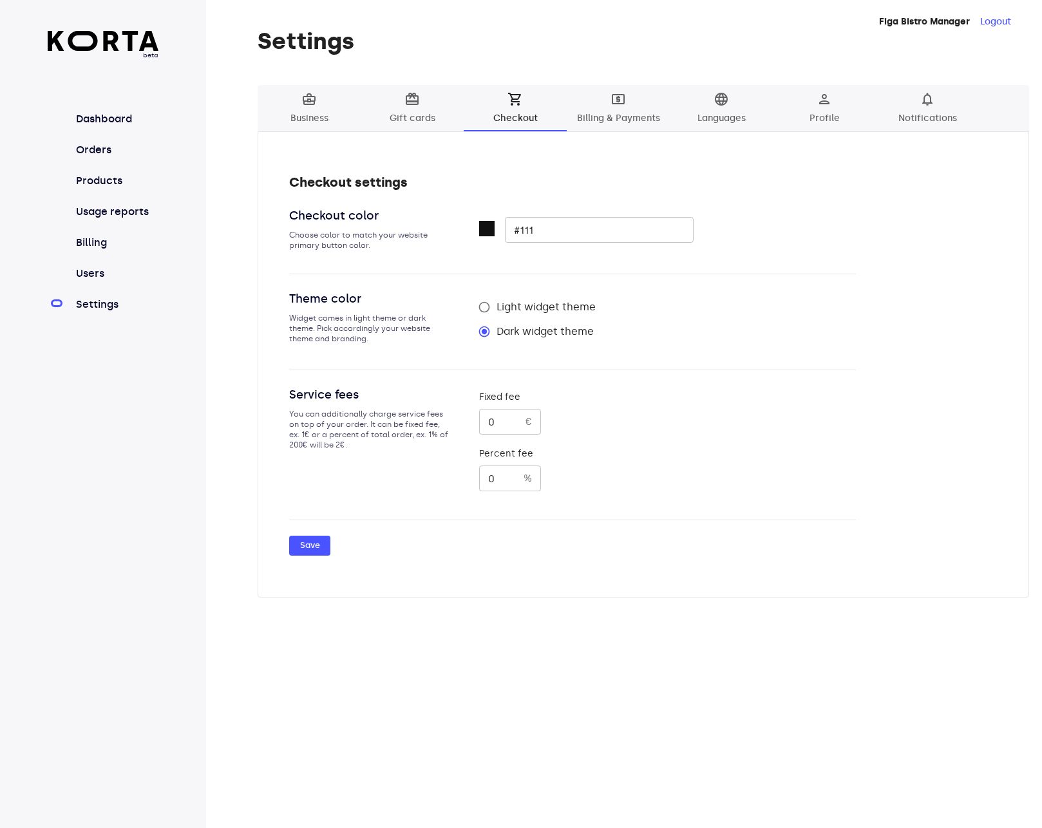
click at [621, 102] on span "local_atm" at bounding box center [618, 98] width 15 height 15
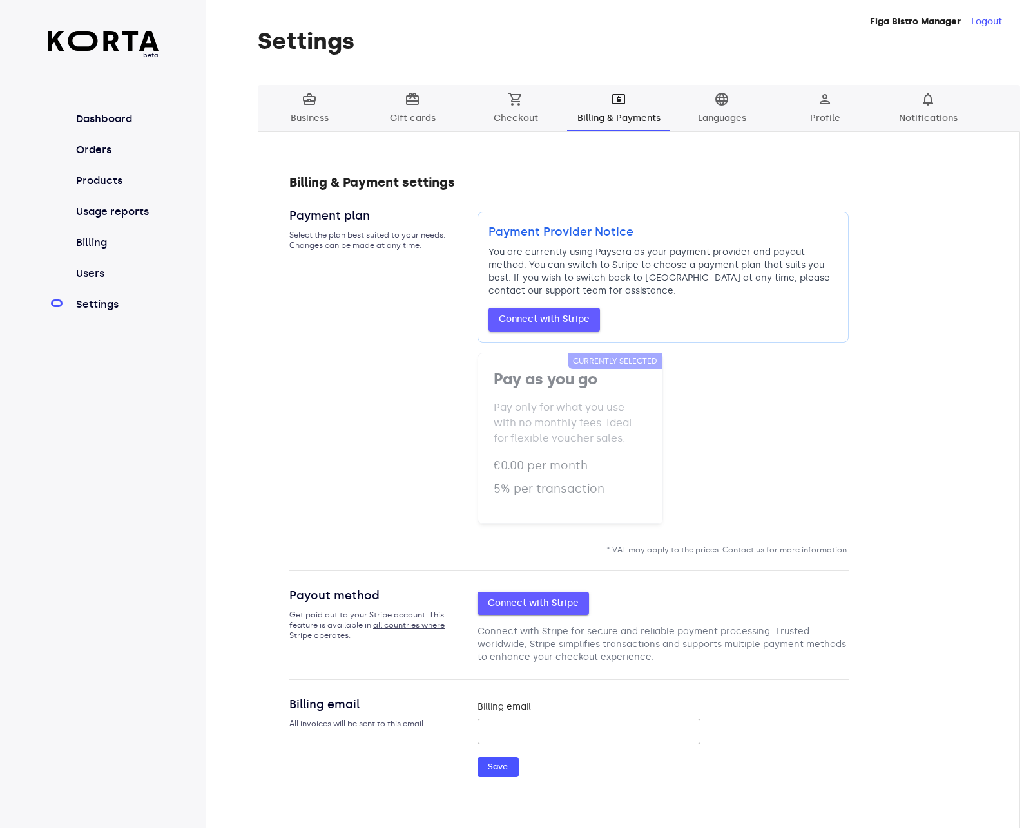
click at [913, 377] on div "Billing & Payment settings Payment plan Select the plan best suited to your nee…" at bounding box center [638, 483] width 699 height 620
click at [354, 390] on div "Payment plan Select the plan best suited to your needs. Changes can be made at …" at bounding box center [367, 377] width 157 height 341
click at [119, 265] on nav "Dashboard Orders Products Usage reports Billing Users Settings" at bounding box center [103, 211] width 111 height 201
click at [115, 242] on link "Billing" at bounding box center [116, 242] width 86 height 15
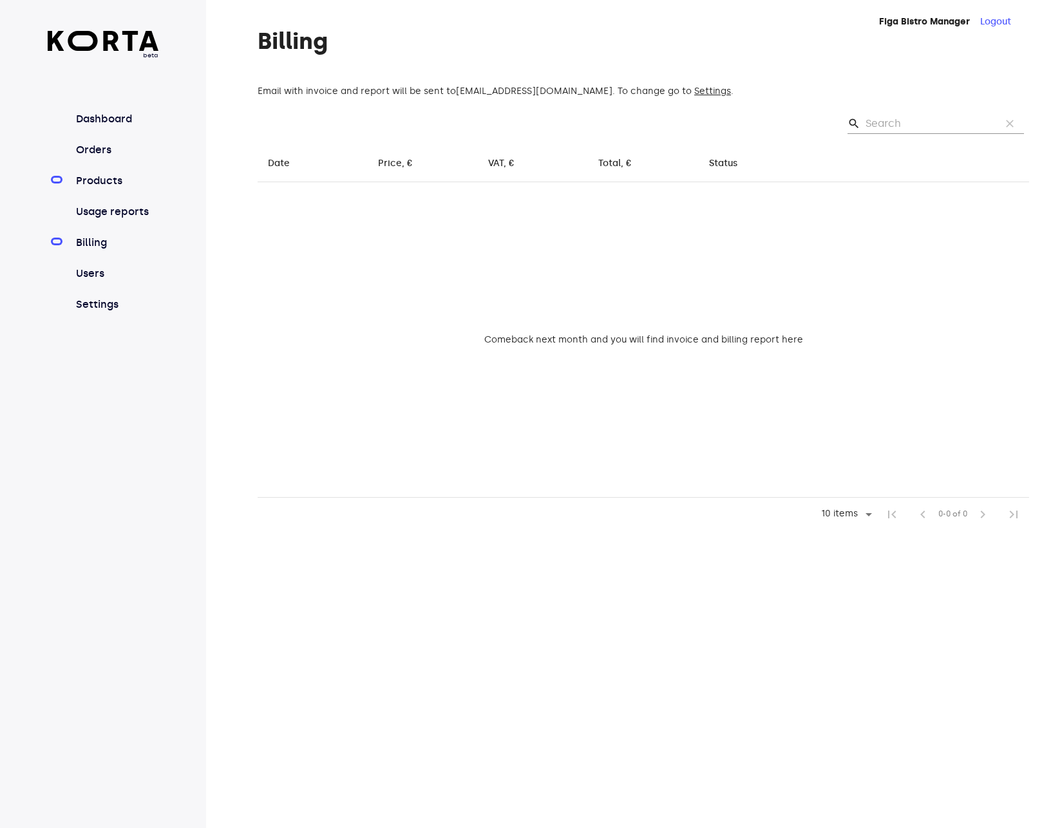
click at [108, 176] on link "Products" at bounding box center [116, 180] width 86 height 15
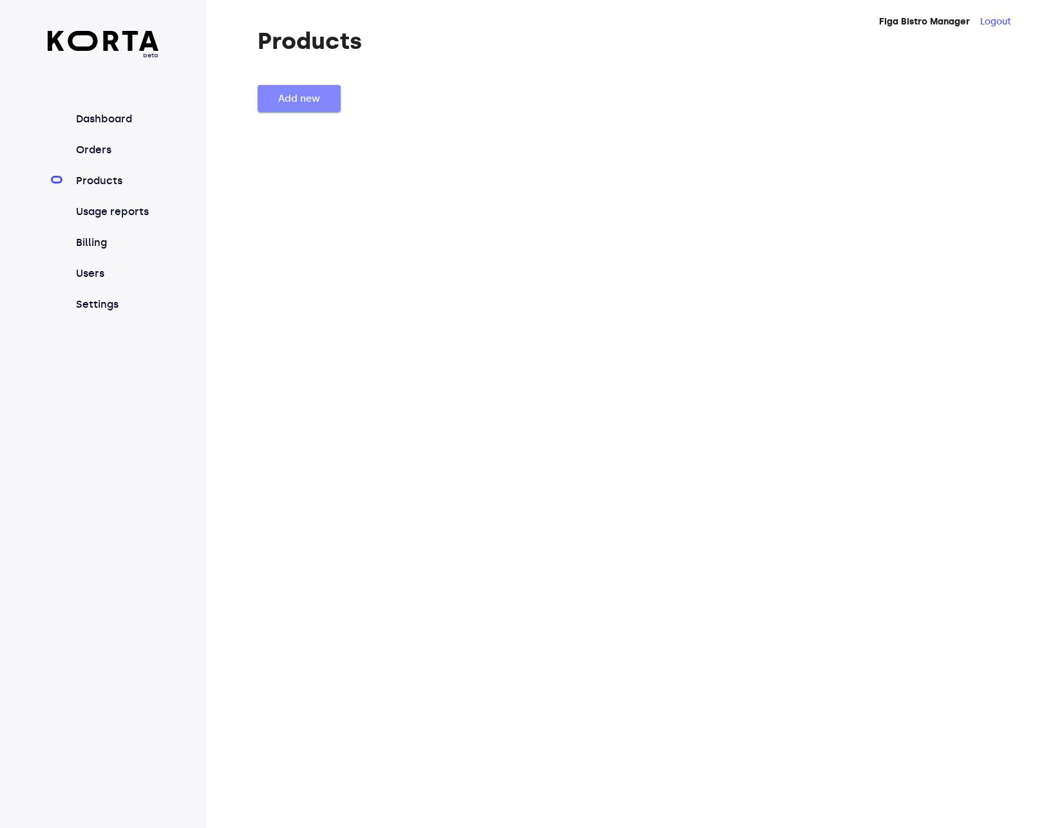
click at [319, 111] on button "Add new" at bounding box center [299, 98] width 83 height 27
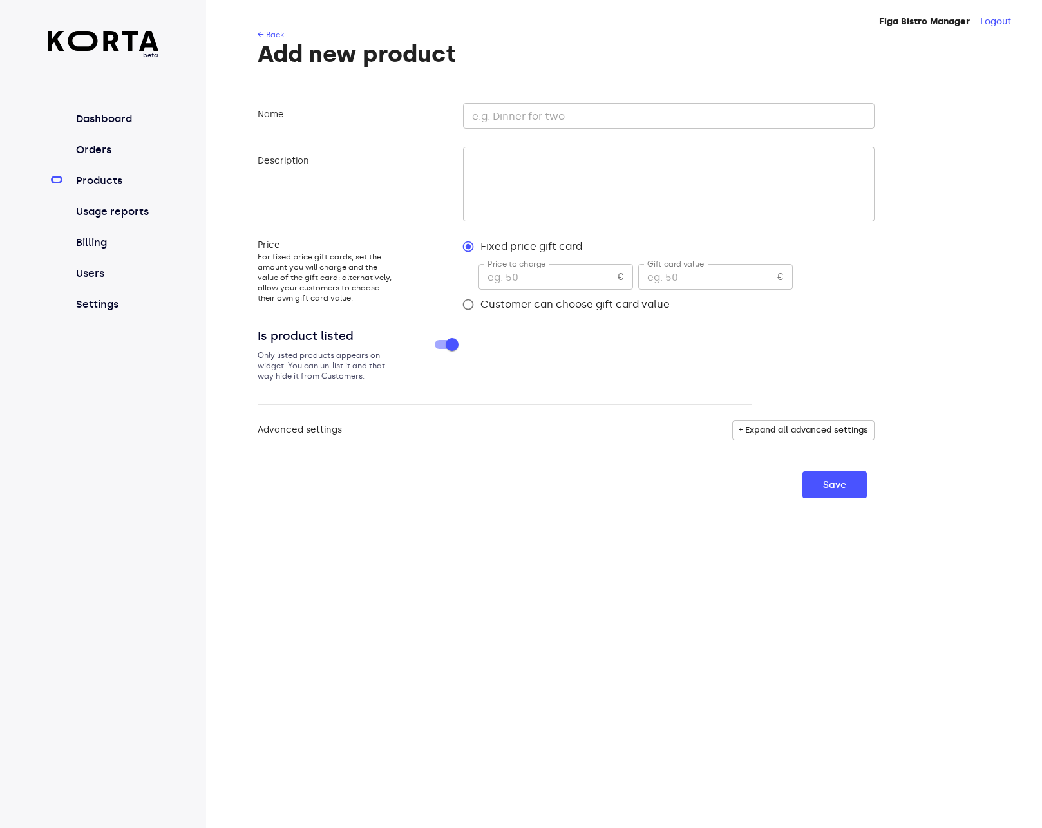
click at [655, 116] on input "text" at bounding box center [669, 116] width 412 height 26
type input "Dovanų kuponas"
click at [567, 317] on form "Name Dovanų kuponas ​ Description ​ Price For fixed price gift cards, set the a…" at bounding box center [566, 298] width 617 height 401
click at [567, 311] on span "Customer can choose gift card value" at bounding box center [575, 304] width 189 height 15
click at [481, 311] on input "Customer can choose gift card value" at bounding box center [468, 304] width 24 height 24
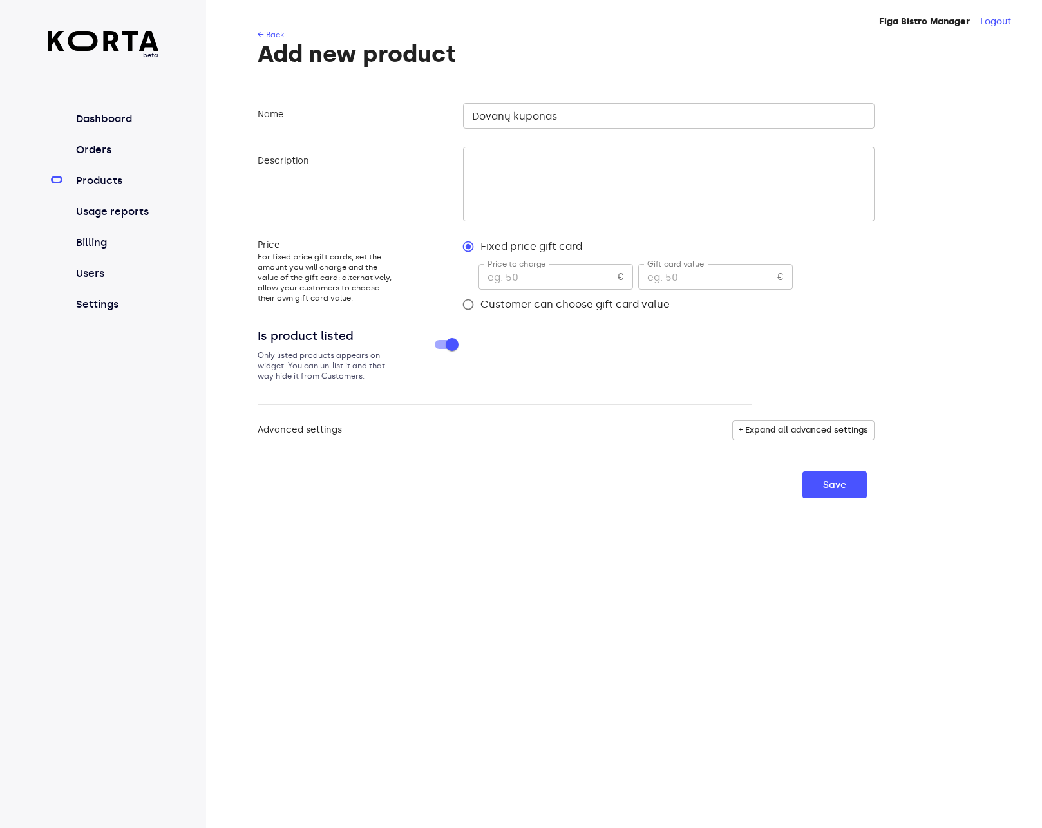
radio input "true"
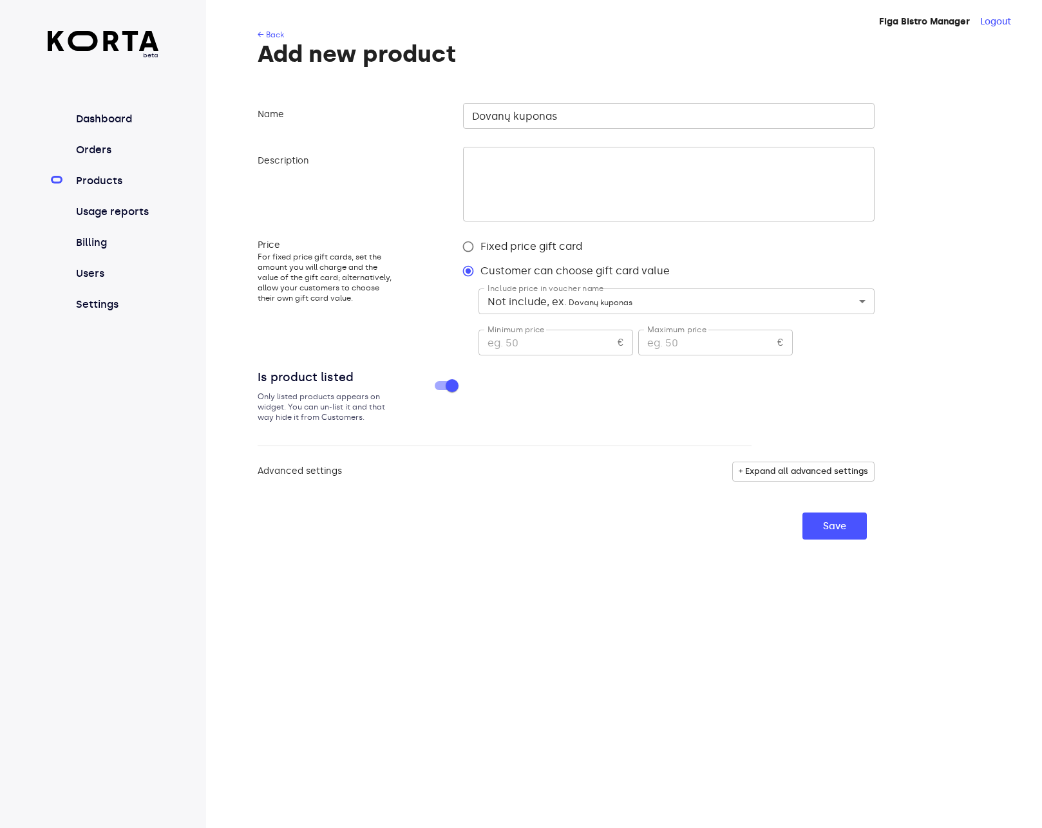
click at [541, 342] on input "number" at bounding box center [546, 343] width 134 height 26
type input "5"
click at [842, 526] on span "Save" at bounding box center [834, 526] width 23 height 17
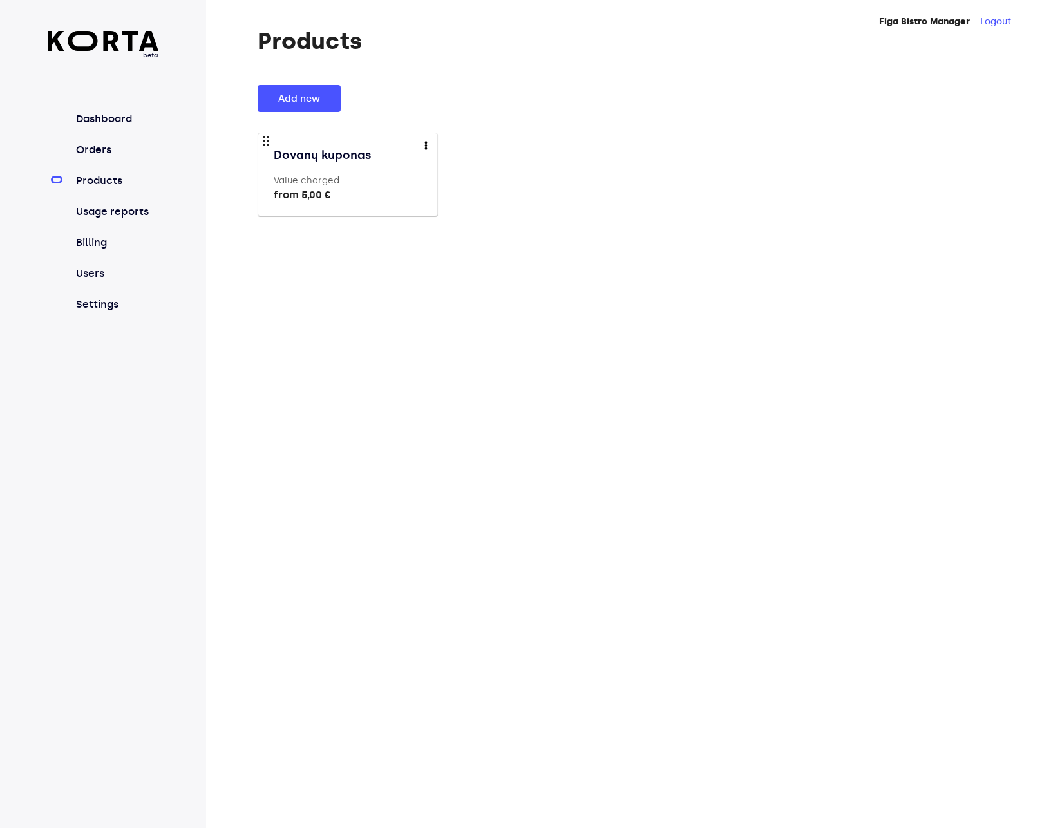
click at [463, 523] on div "Figa Bistro Manager Logout Products Add new drag_indicator Dovanų kuponas Value…" at bounding box center [624, 414] width 836 height 828
click at [104, 305] on link "Settings" at bounding box center [116, 304] width 86 height 15
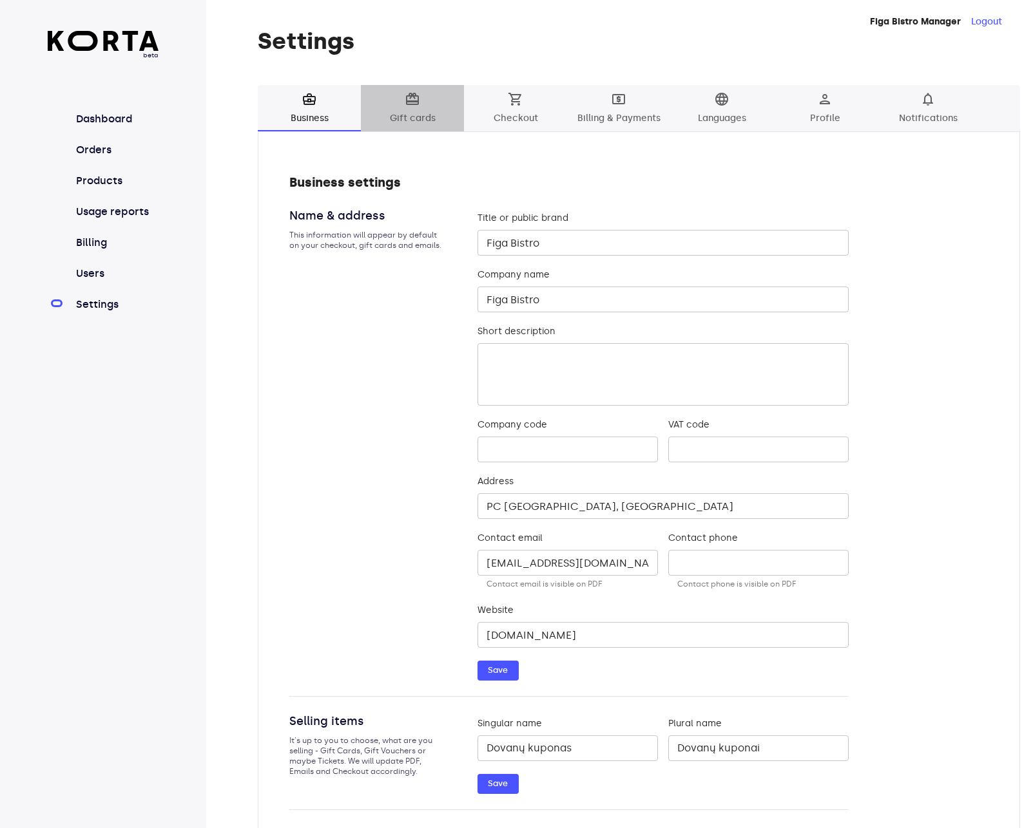
click at [423, 110] on span "card_giftcard Gift cards" at bounding box center [412, 108] width 88 height 35
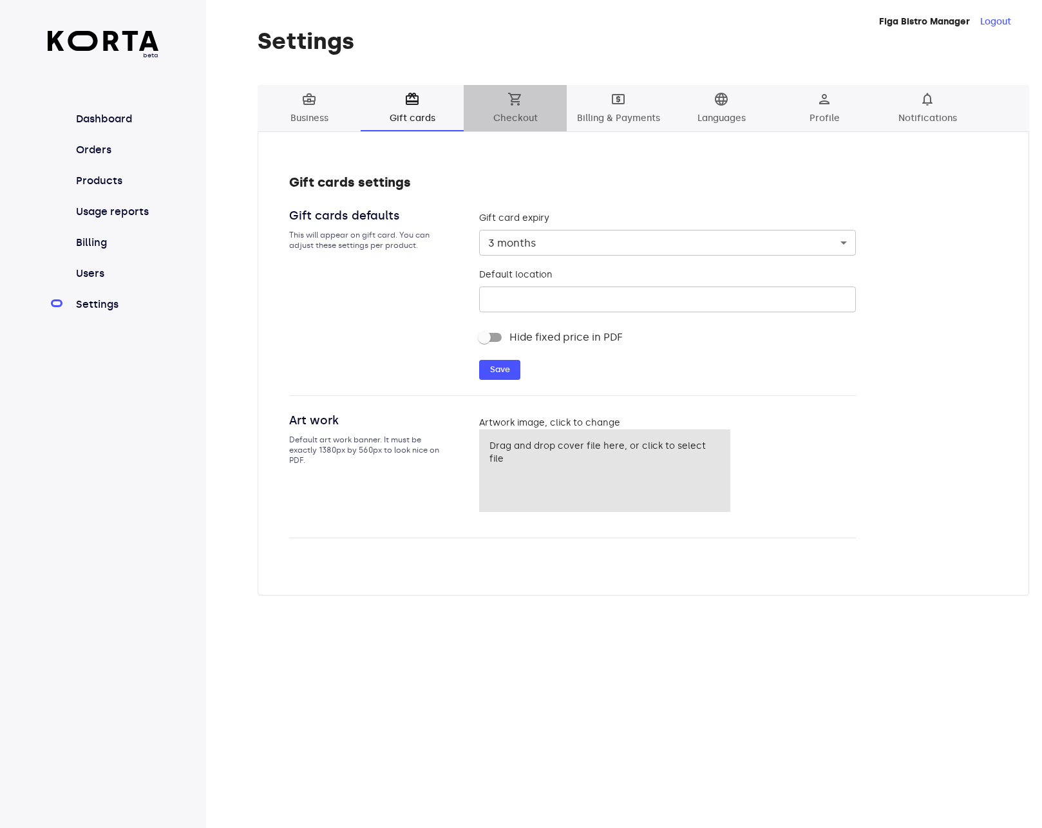
click at [502, 96] on span "shopping_cart Checkout" at bounding box center [516, 108] width 88 height 35
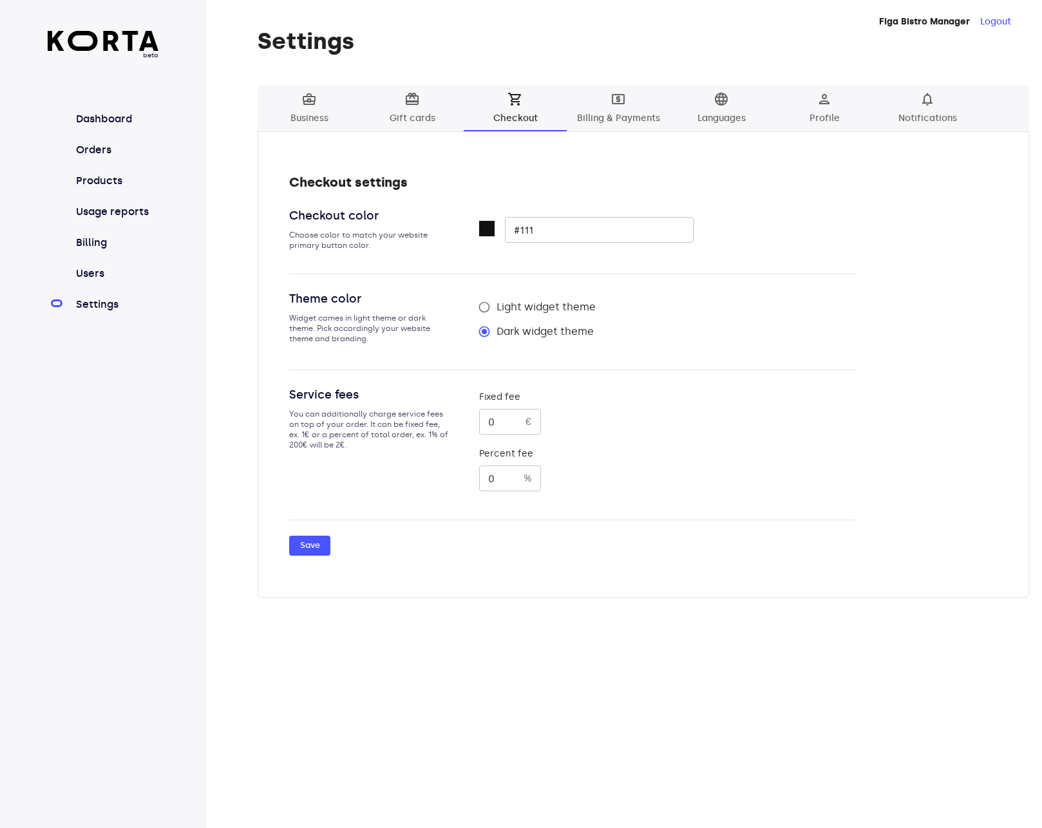
click at [546, 305] on span "Light widget theme" at bounding box center [546, 307] width 99 height 15
click at [497, 305] on input "Light widget theme" at bounding box center [484, 307] width 24 height 24
click at [312, 548] on span "Save" at bounding box center [310, 546] width 28 height 15
radio input "false"
radio input "true"
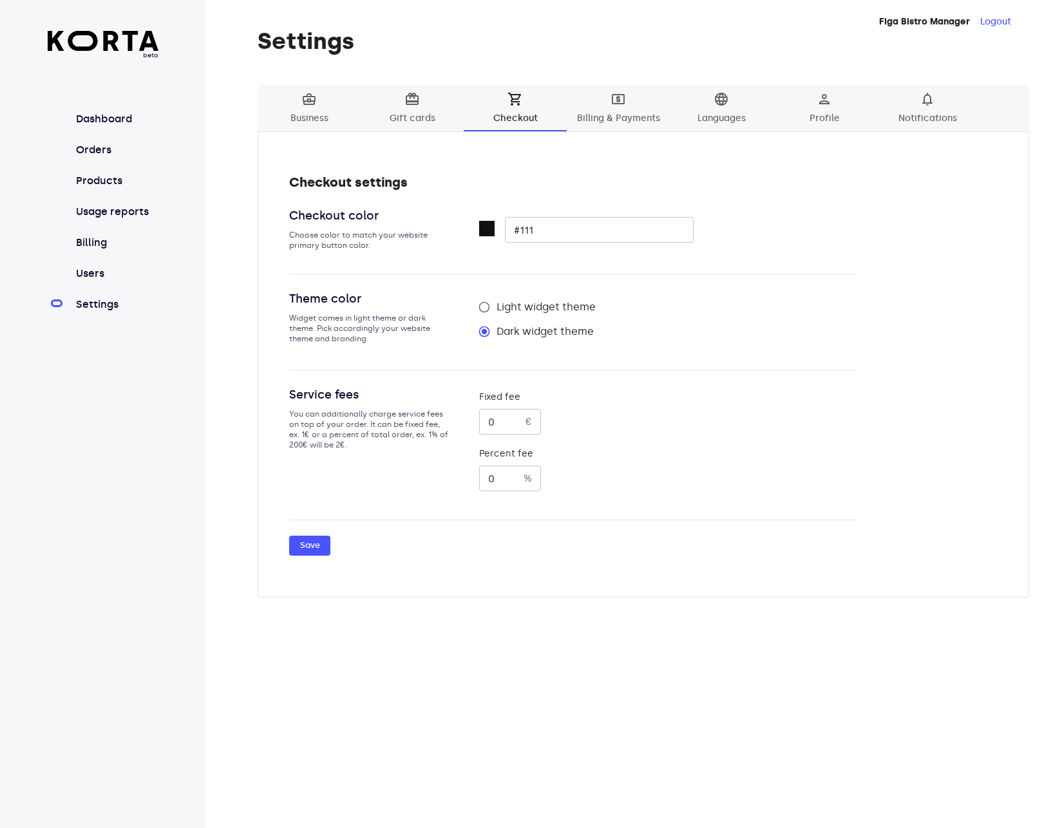
radio input "true"
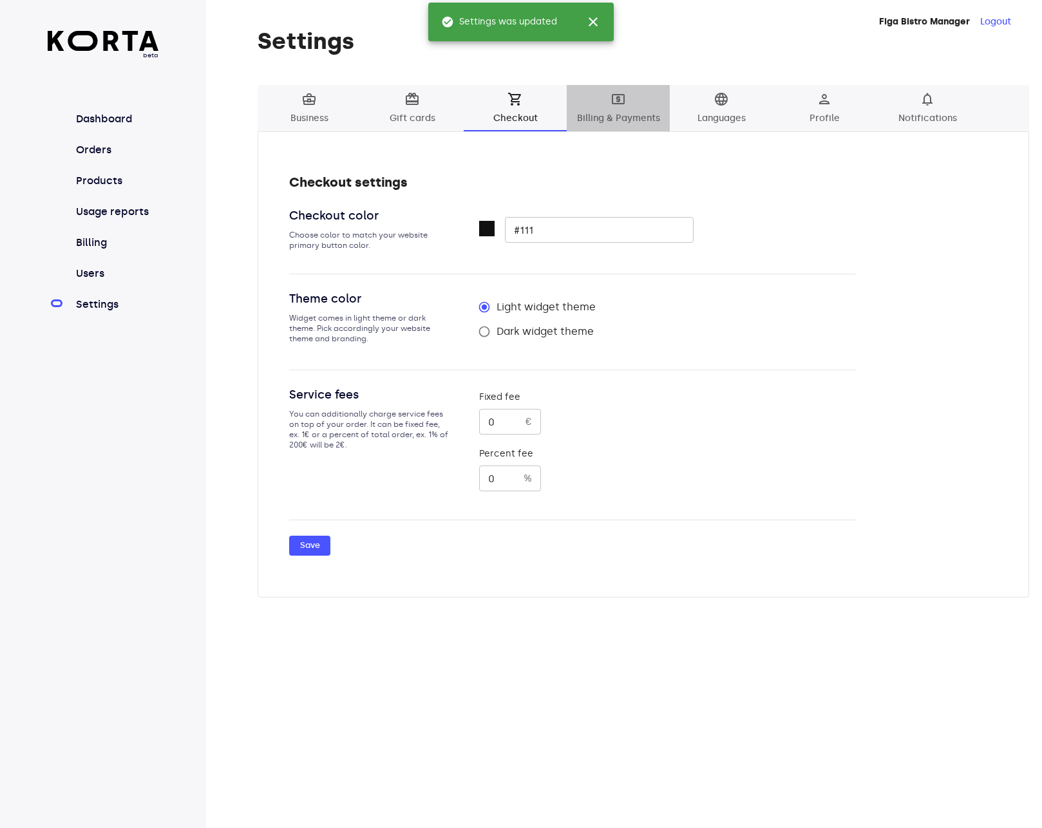
click at [604, 97] on span "local_atm Billing & Payments" at bounding box center [619, 108] width 88 height 35
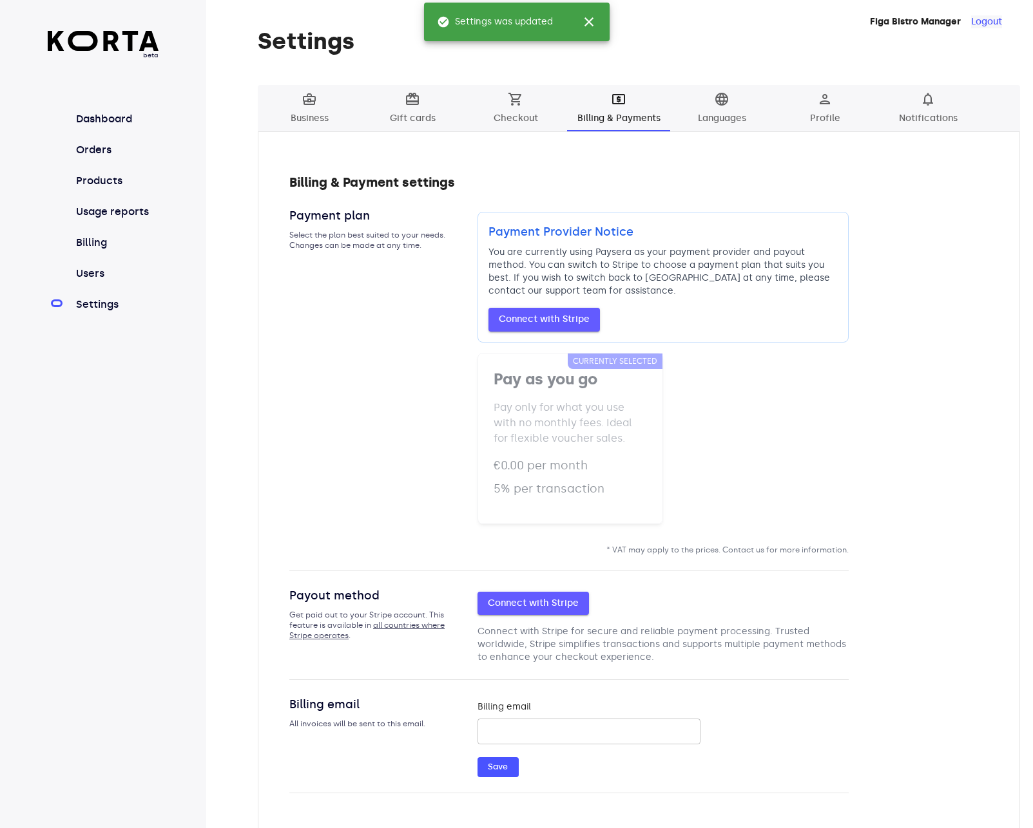
click at [989, 20] on button "Logout" at bounding box center [986, 21] width 31 height 13
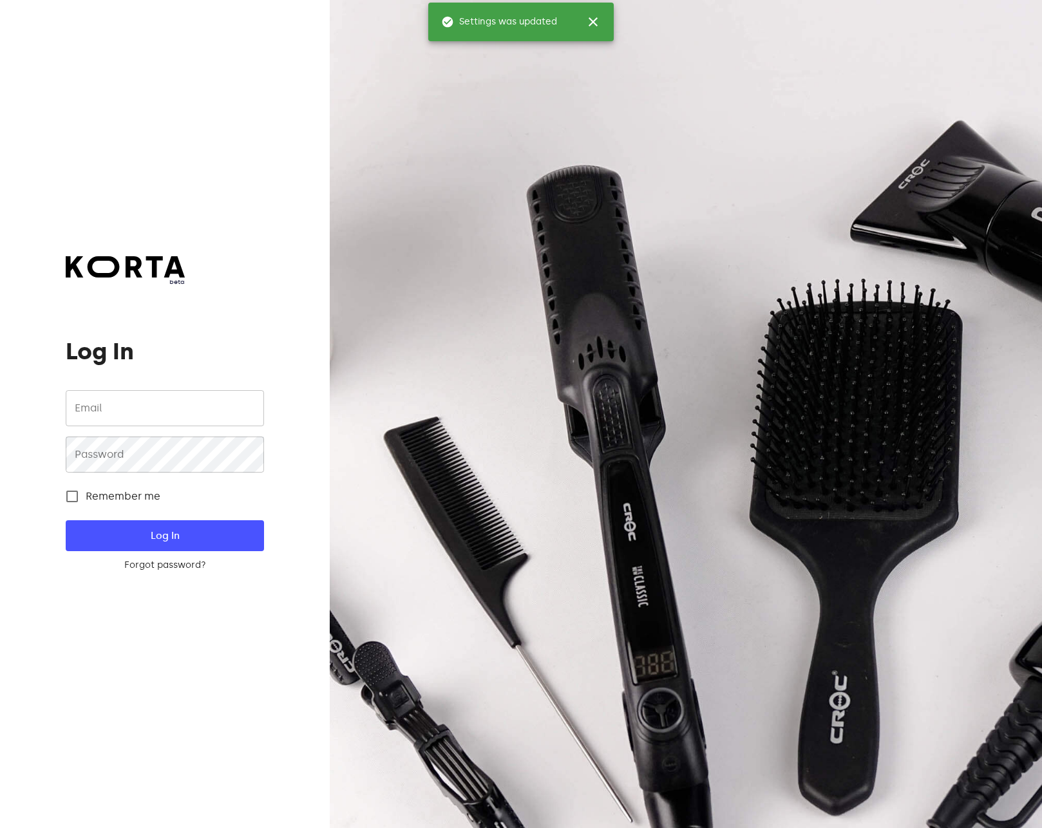
click at [120, 401] on input "email" at bounding box center [165, 408] width 198 height 36
type input "sugoi@ba329.com"
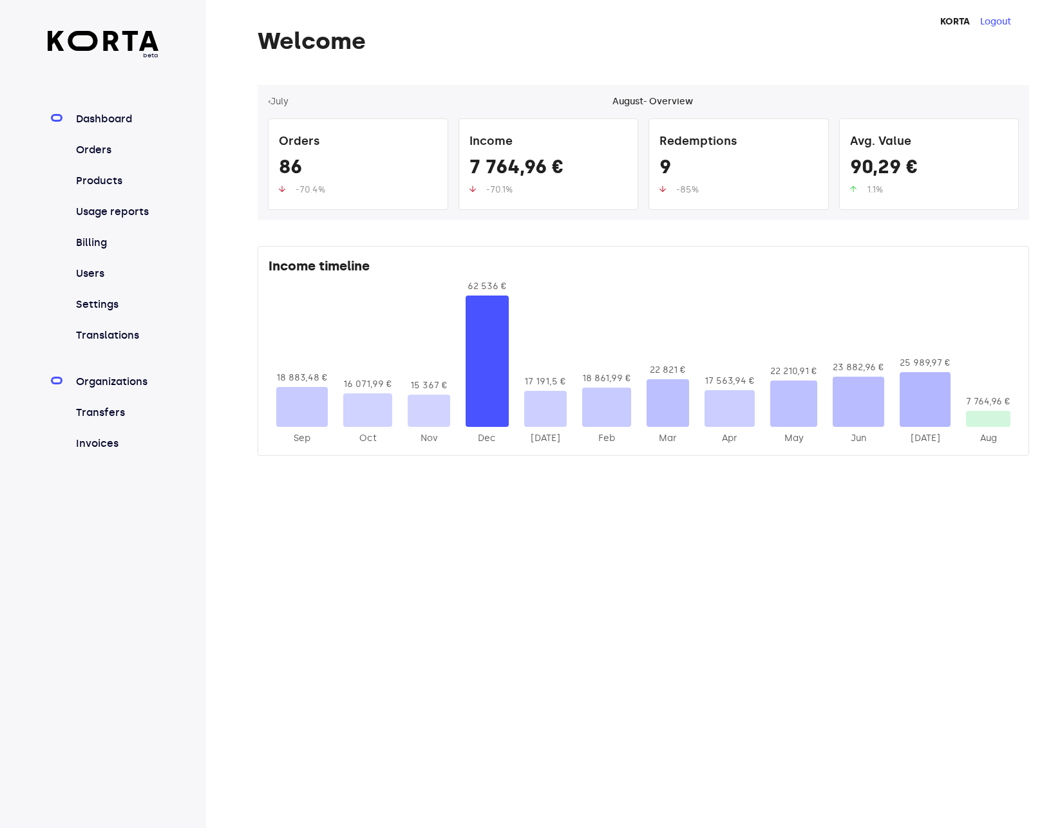
click at [112, 377] on link "Organizations" at bounding box center [116, 381] width 86 height 15
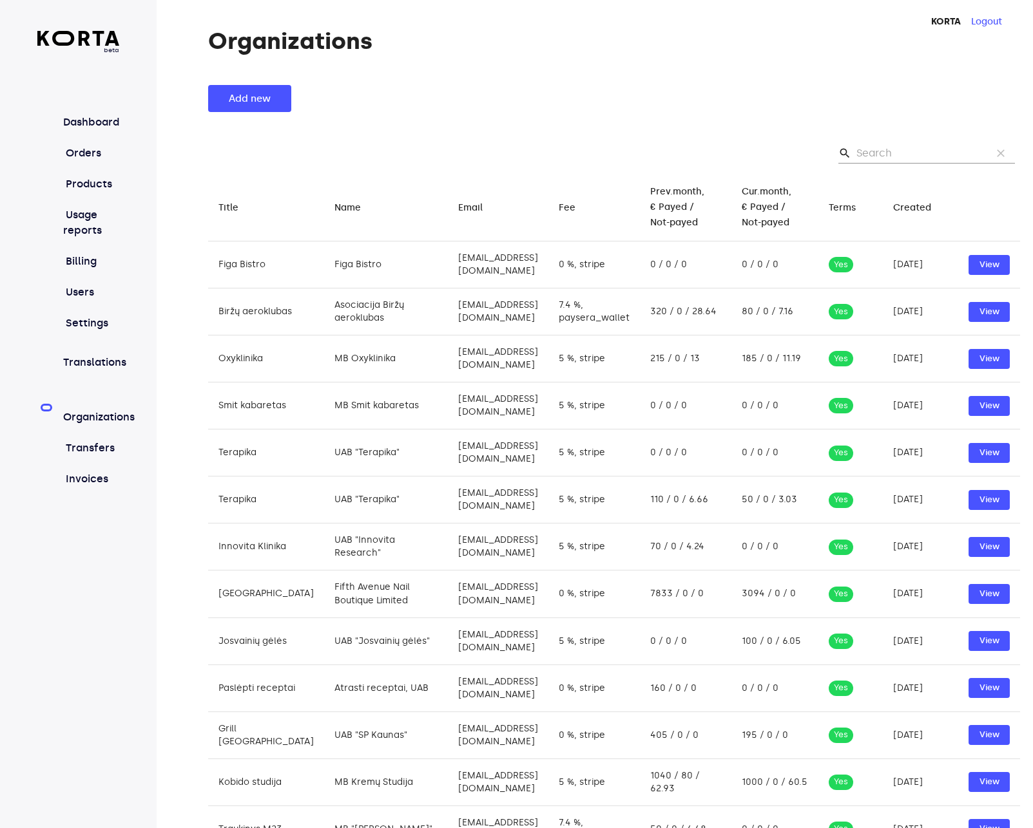
click at [714, 261] on td "0 / 0 / 0" at bounding box center [685, 265] width 91 height 47
click at [979, 258] on span "View" at bounding box center [989, 265] width 28 height 15
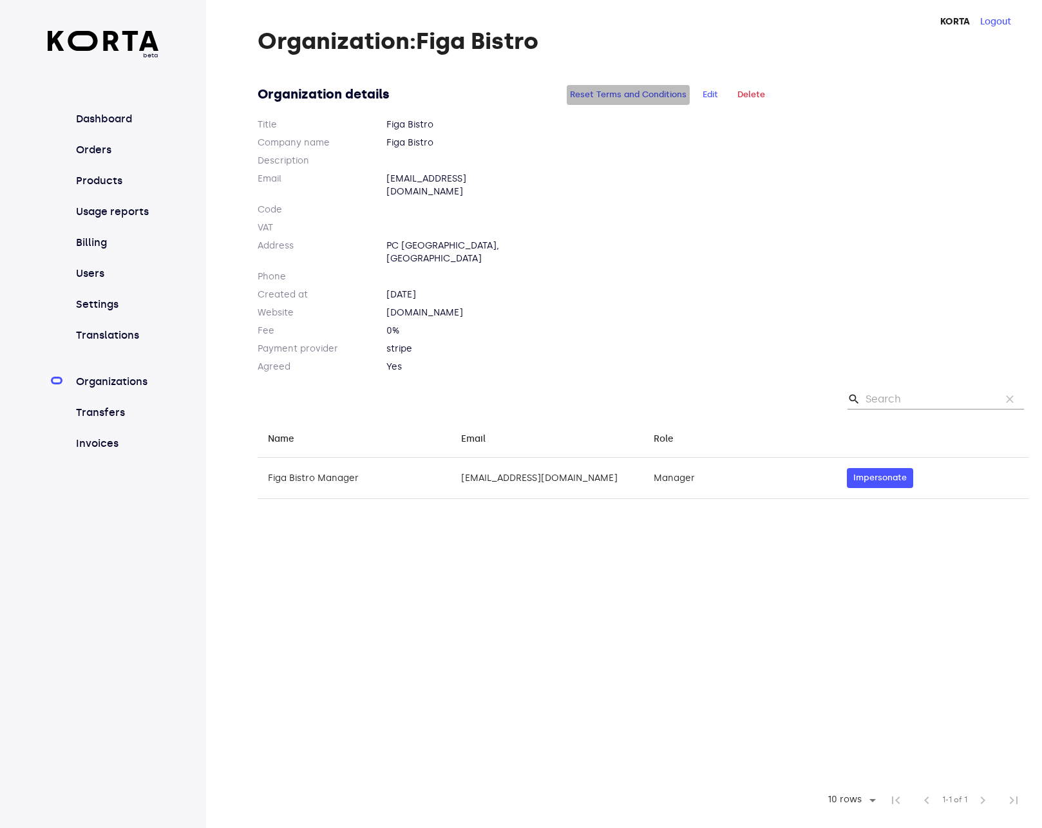
click at [643, 95] on span "Reset Terms and Conditions" at bounding box center [628, 95] width 117 height 15
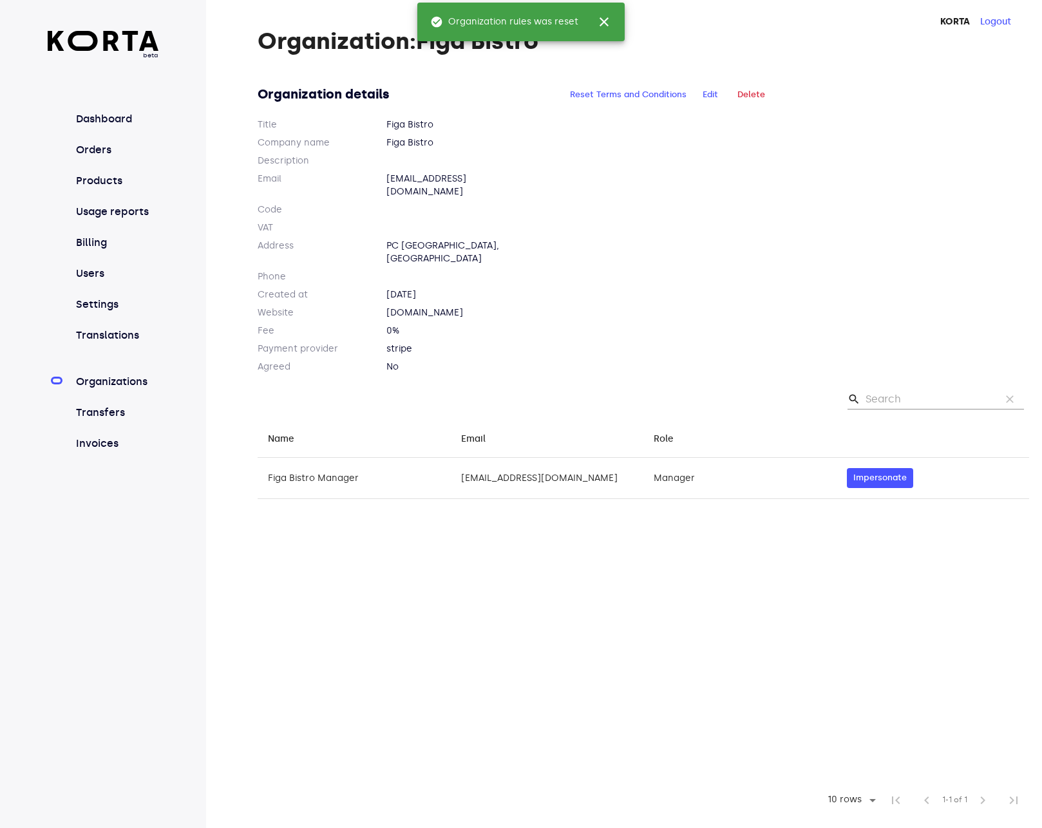
click at [703, 92] on span "Edit" at bounding box center [710, 95] width 15 height 15
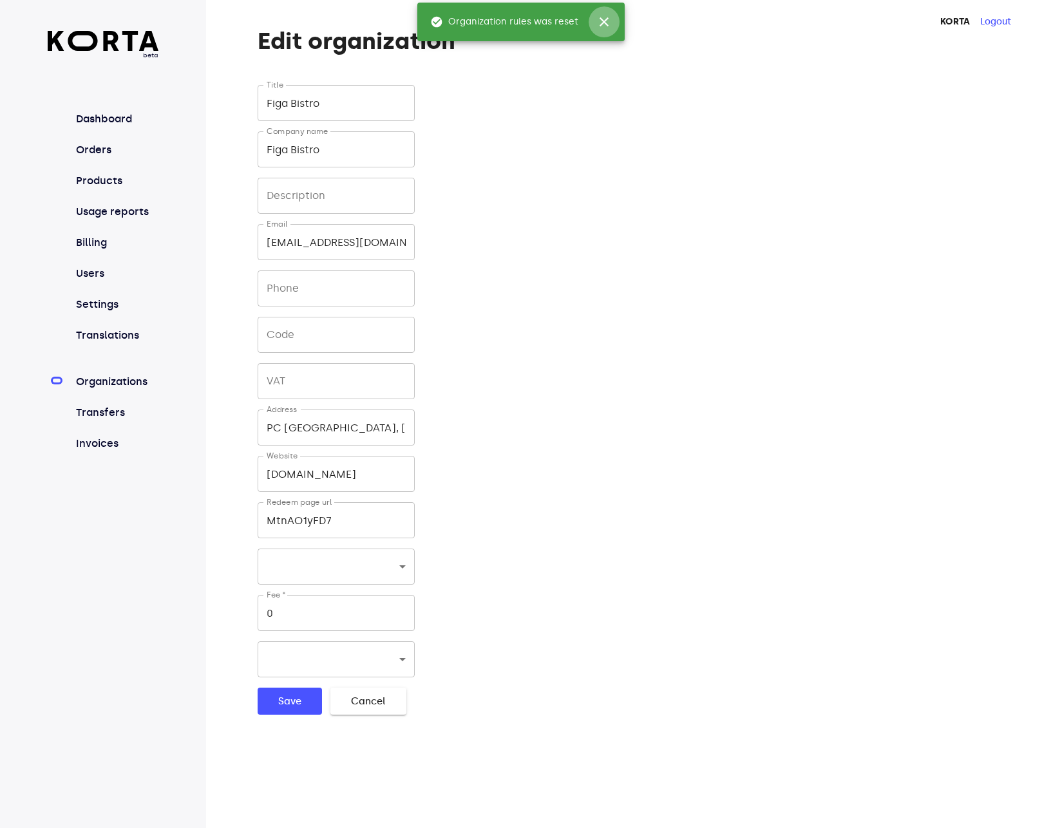
click at [604, 20] on span "close" at bounding box center [603, 21] width 15 height 15
click at [600, 348] on div "Title Figa Bistro Title Company name Figa Bistro Company name Description Descr…" at bounding box center [515, 400] width 515 height 630
click at [391, 703] on button "Cancel" at bounding box center [368, 701] width 76 height 27
click at [101, 370] on div "Organizations Transfers Invoices" at bounding box center [103, 405] width 111 height 93
click at [101, 377] on link "Organizations" at bounding box center [116, 381] width 86 height 15
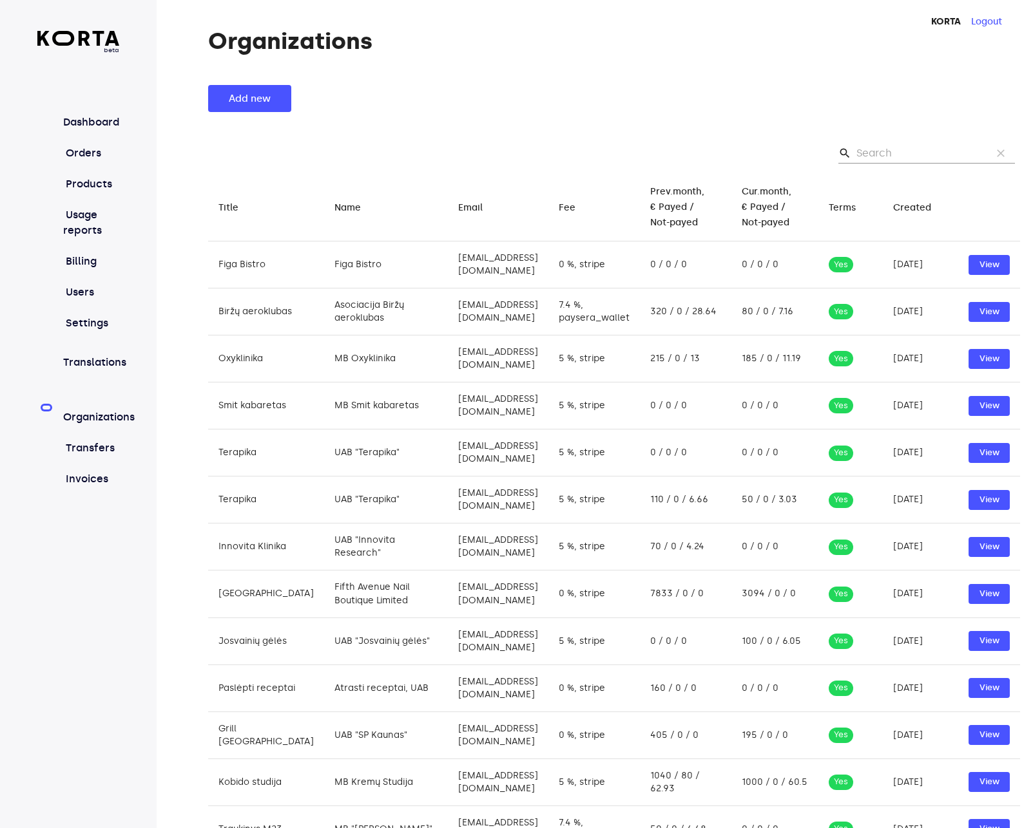
click at [631, 91] on div "Add new" at bounding box center [614, 98] width 812 height 27
click at [692, 82] on div "Organizations Add new search clear Title arrow_downward Name arrow_downward Ema…" at bounding box center [595, 628] width 876 height 1201
click at [799, 74] on div "Organizations Add new search clear Title arrow_downward Name arrow_downward Ema…" at bounding box center [595, 628] width 876 height 1201
